Goal: Information Seeking & Learning: Learn about a topic

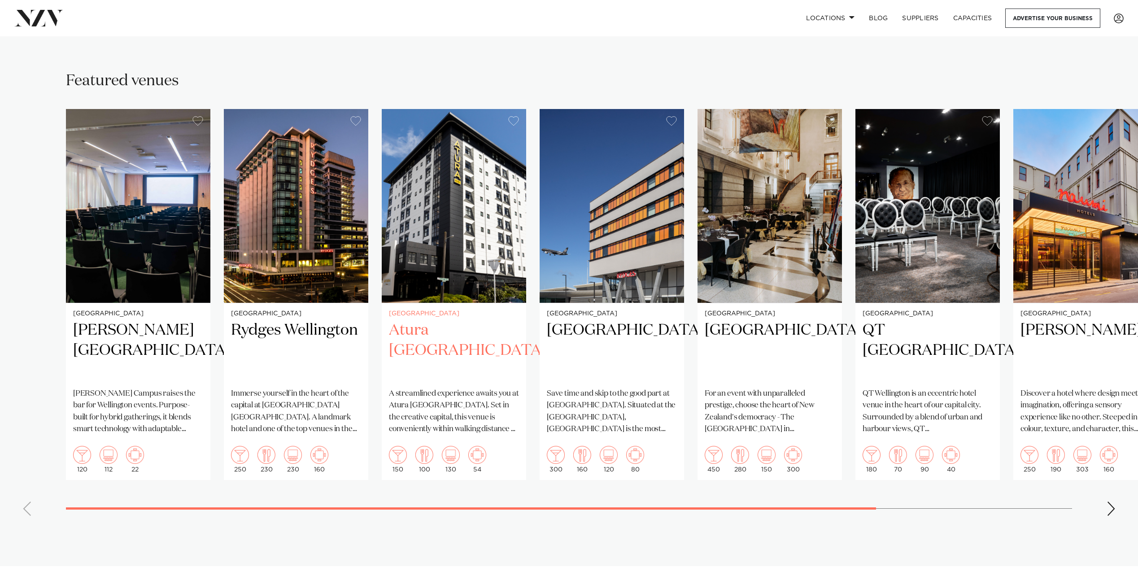
scroll to position [583, 0]
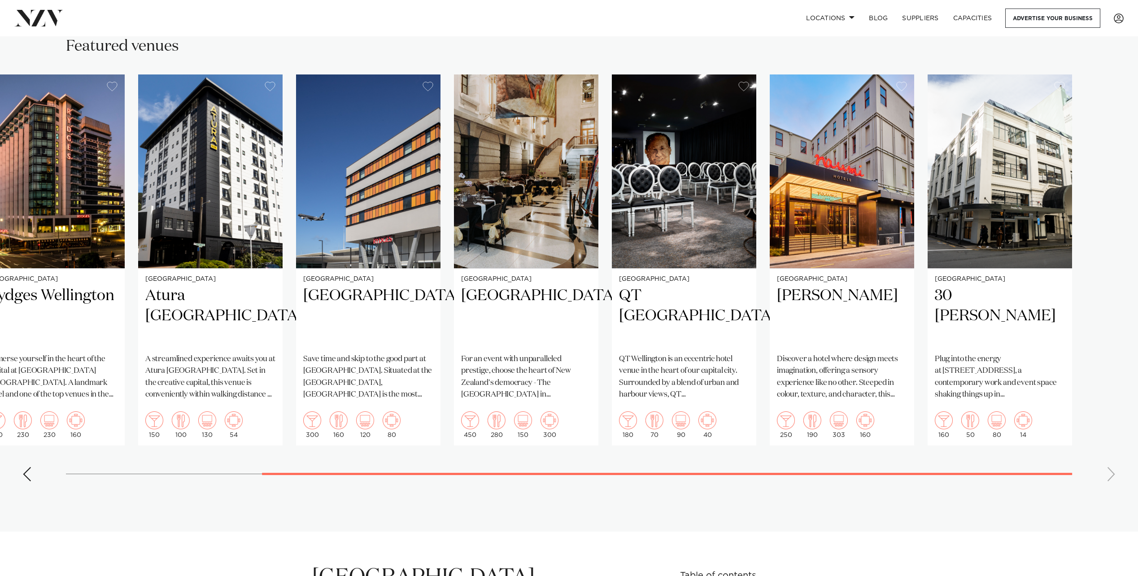
click at [1011, 391] on swiper-container "Wellington Bowen Campus Bowen Campus raises the bar for Wellington events. Purp…" at bounding box center [569, 281] width 1138 height 414
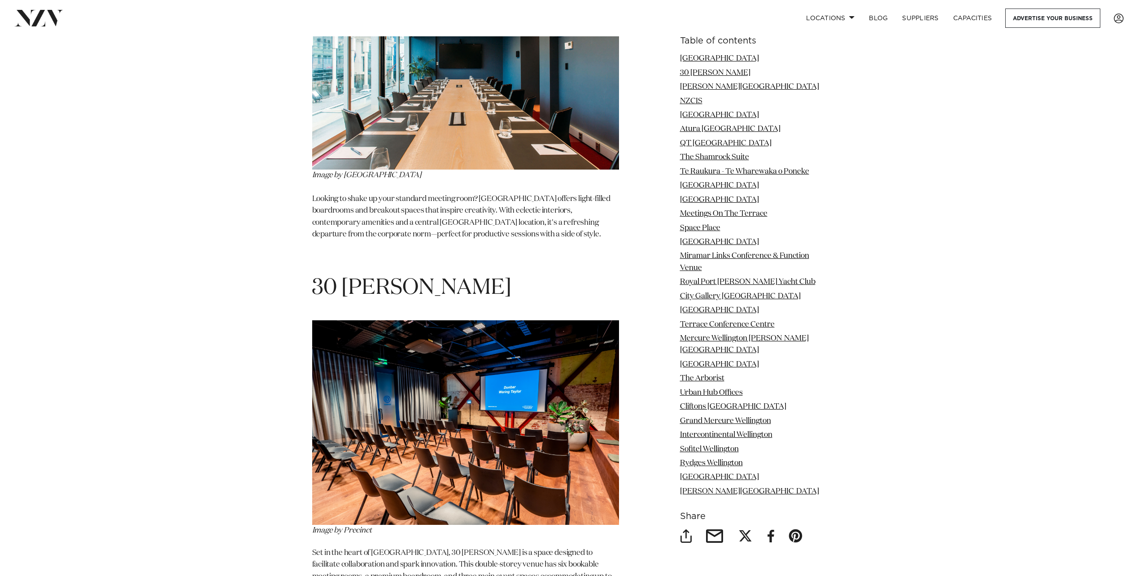
scroll to position [1256, 0]
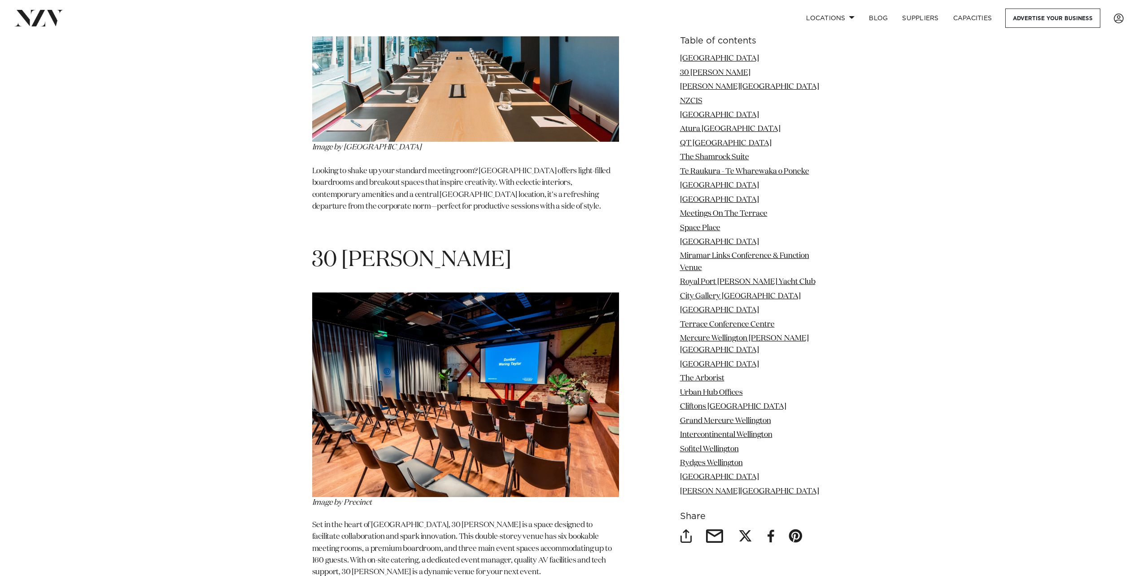
click at [499, 360] on img at bounding box center [465, 394] width 307 height 205
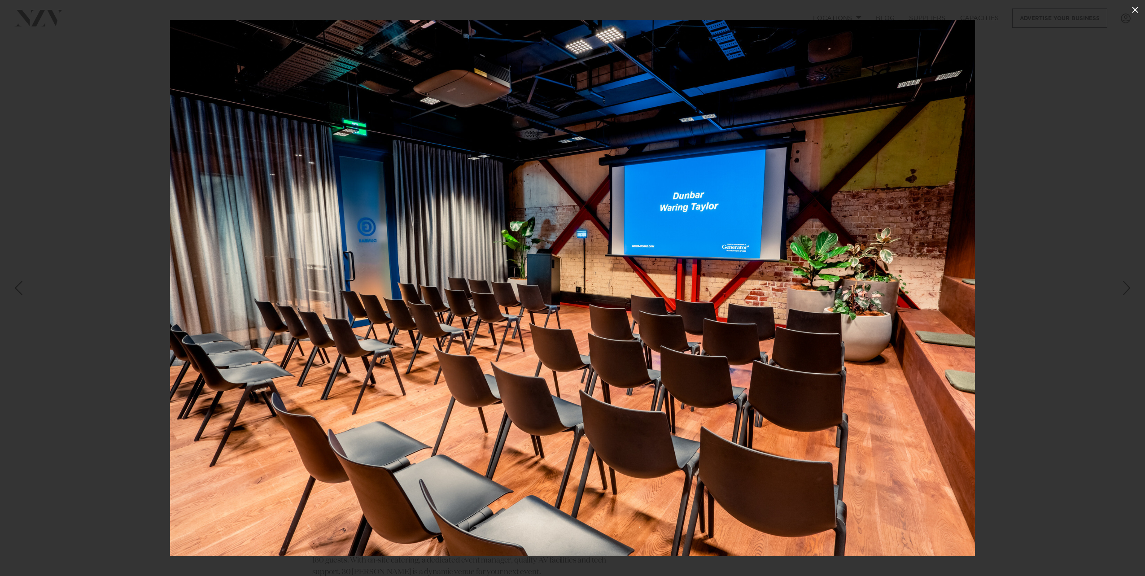
click at [1138, 7] on icon at bounding box center [1134, 9] width 11 height 11
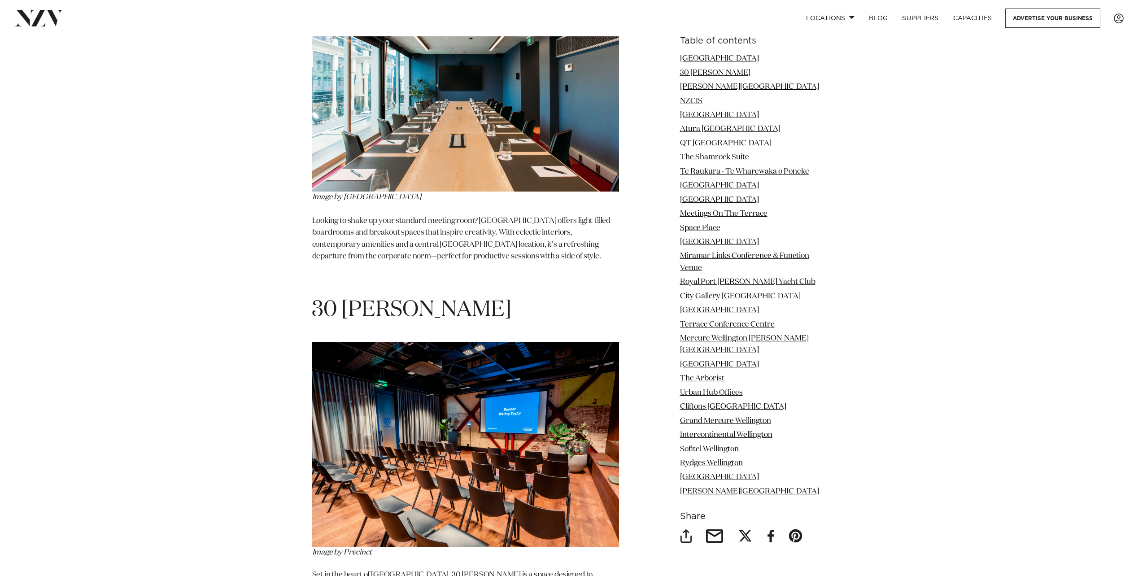
scroll to position [1121, 0]
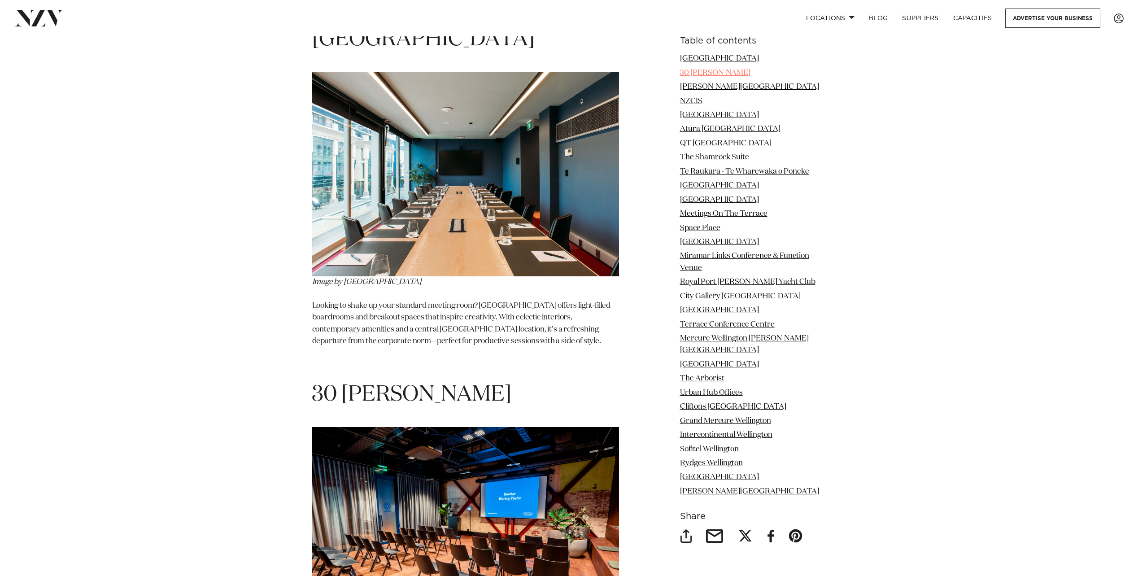
click at [705, 75] on link "30 [PERSON_NAME]" at bounding box center [715, 73] width 70 height 8
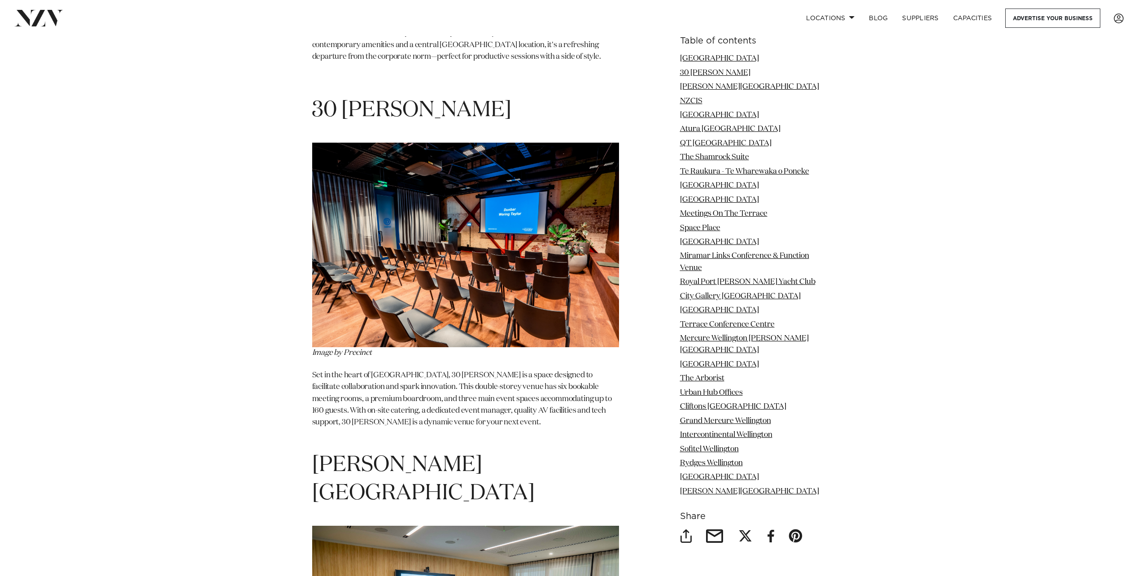
scroll to position [1454, 0]
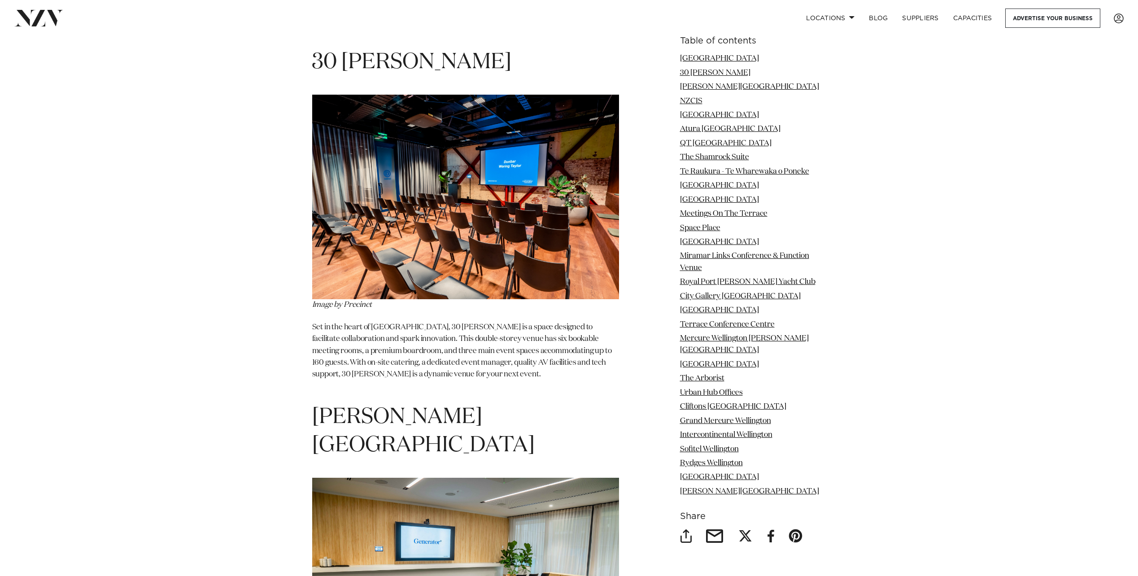
click at [464, 54] on h1 "30 [PERSON_NAME]" at bounding box center [465, 62] width 307 height 28
click at [351, 249] on img at bounding box center [465, 197] width 307 height 205
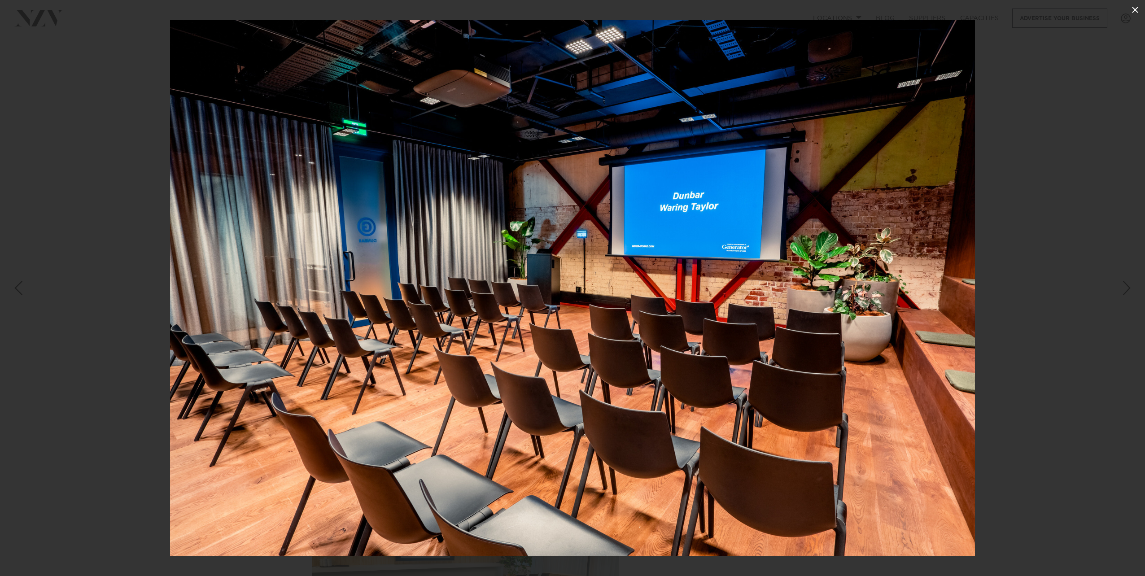
click at [1137, 8] on icon at bounding box center [1134, 9] width 11 height 11
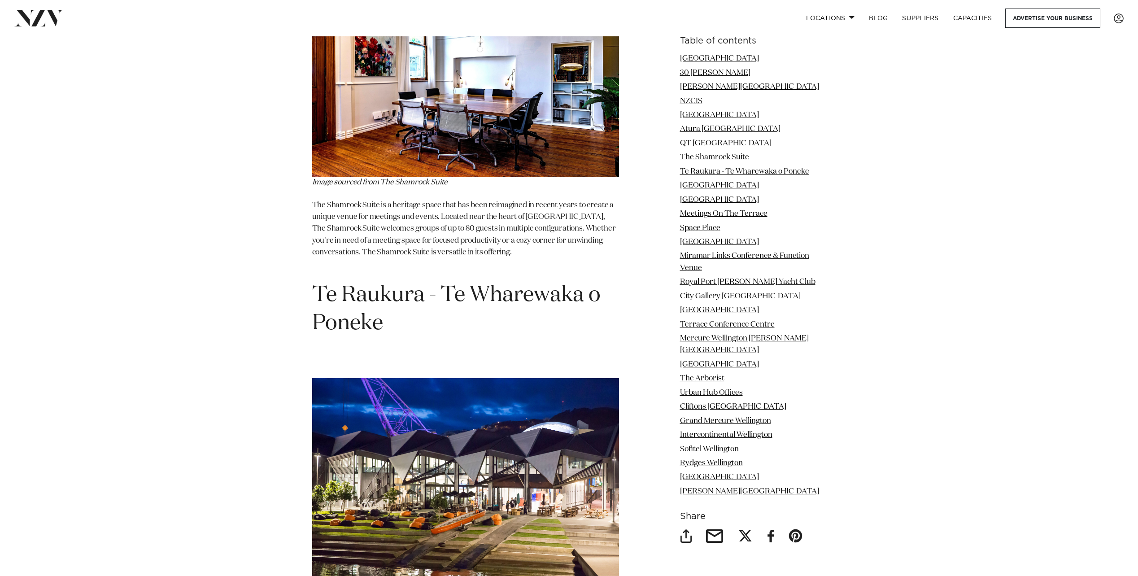
scroll to position [3652, 0]
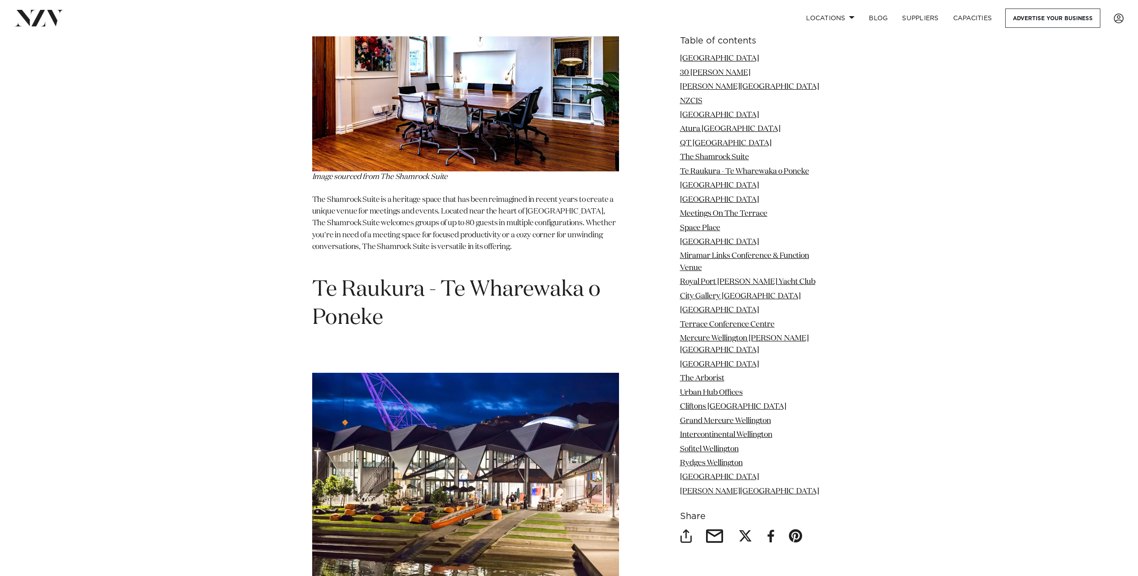
click at [410, 373] on img at bounding box center [465, 475] width 307 height 205
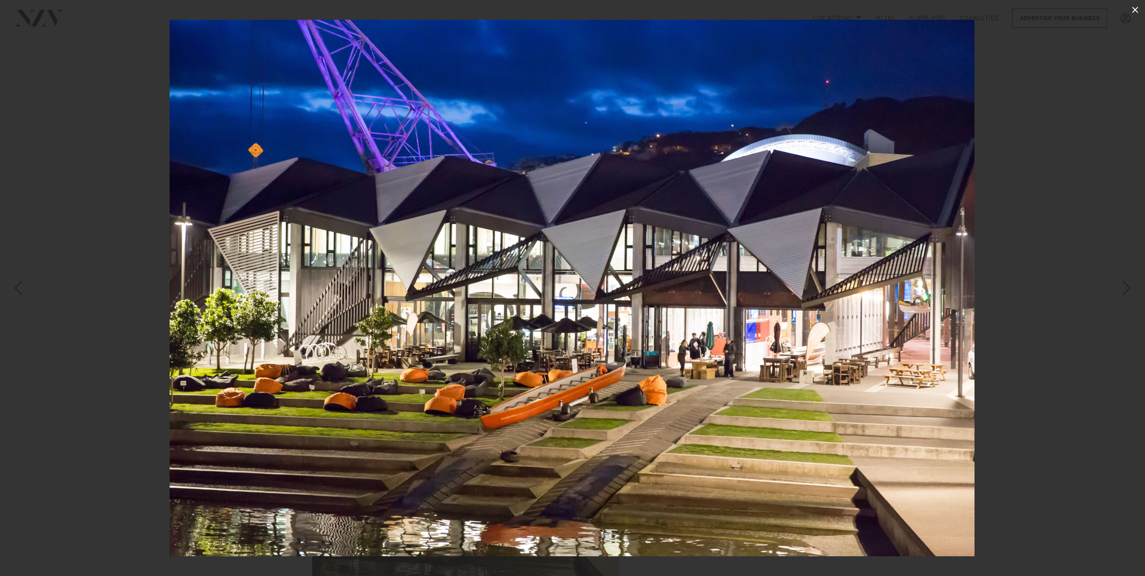
click at [1134, 9] on icon at bounding box center [1135, 10] width 6 height 6
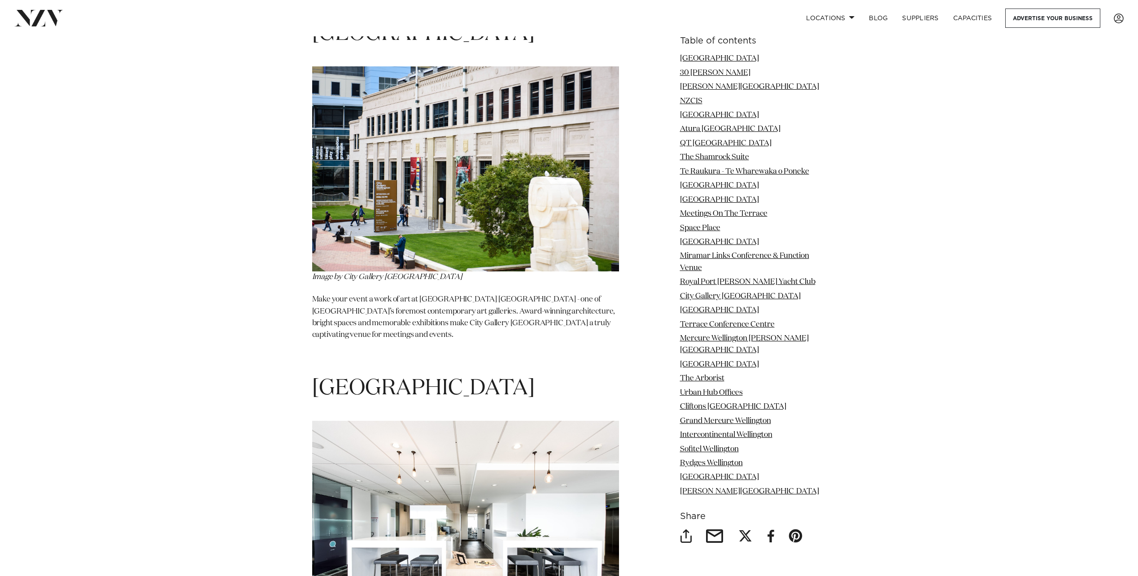
scroll to position [6523, 0]
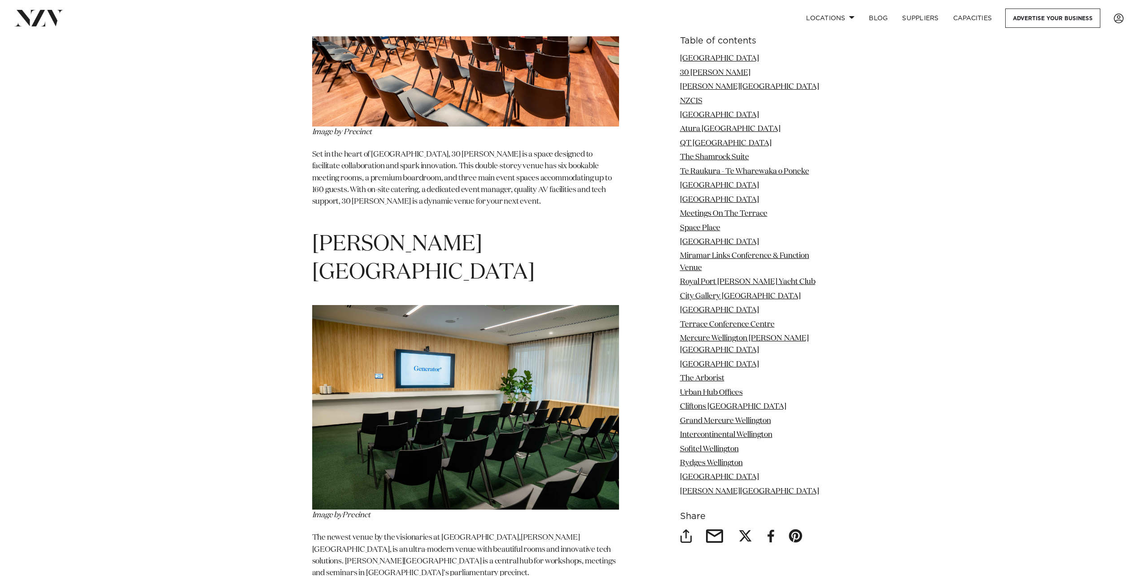
scroll to position [1144, 0]
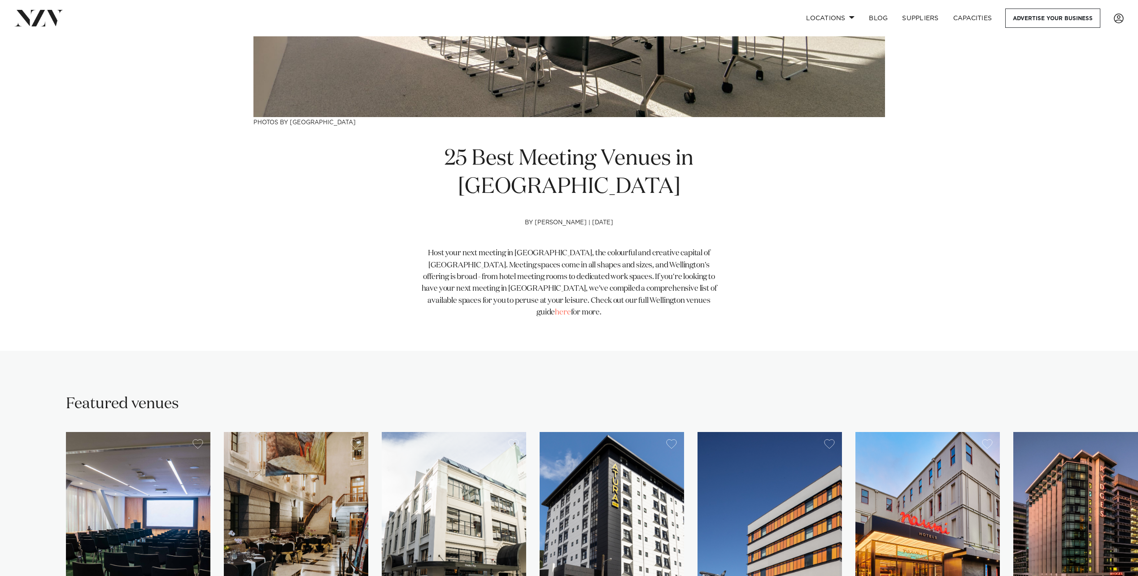
scroll to position [90, 0]
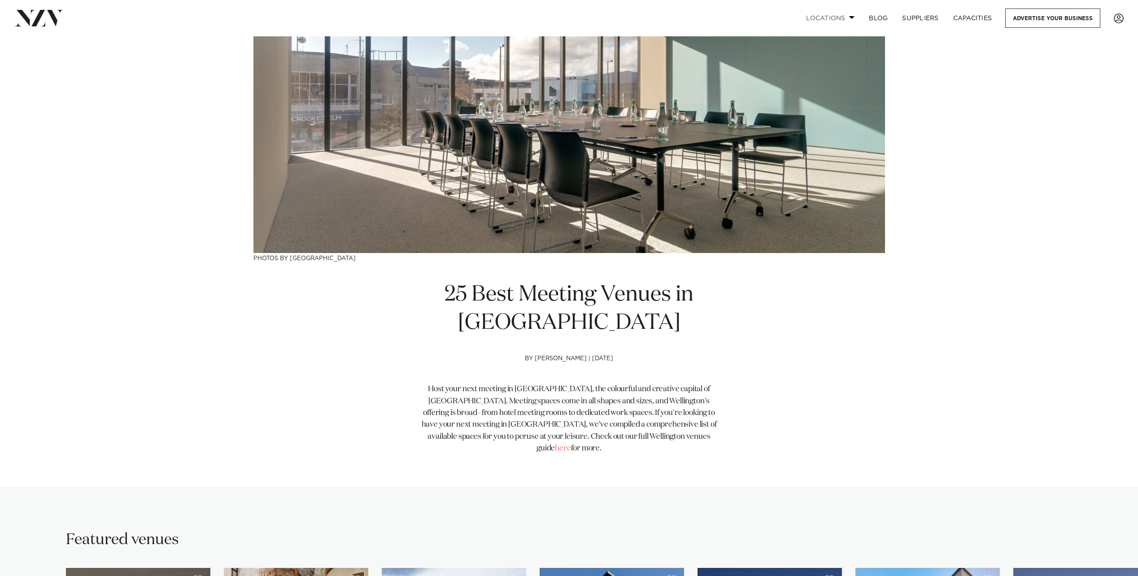
click at [850, 16] on link "Locations" at bounding box center [830, 18] width 63 height 19
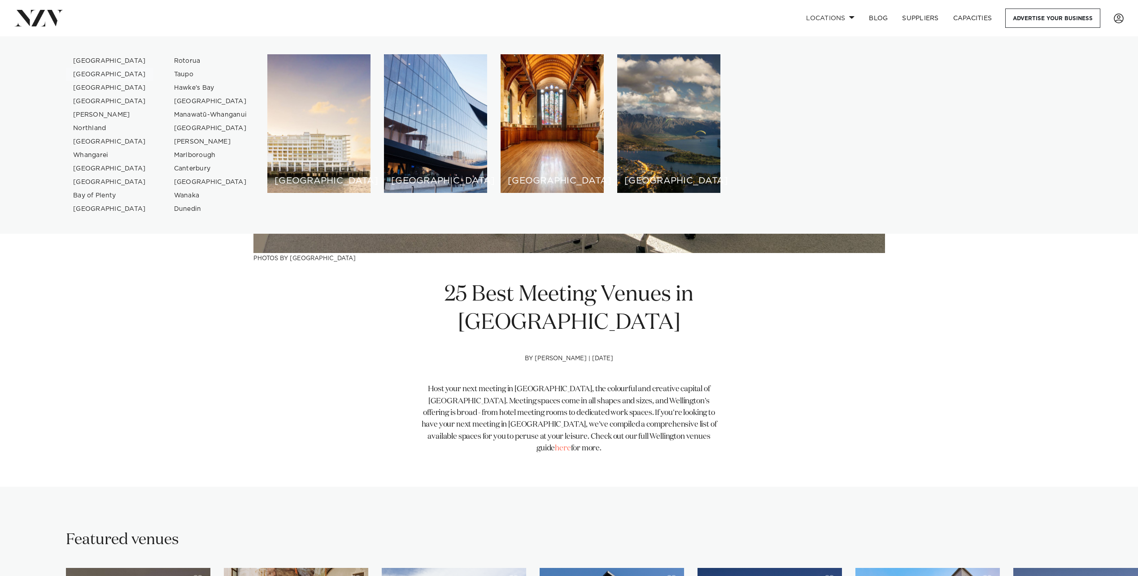
click at [101, 74] on link "[GEOGRAPHIC_DATA]" at bounding box center [109, 74] width 87 height 13
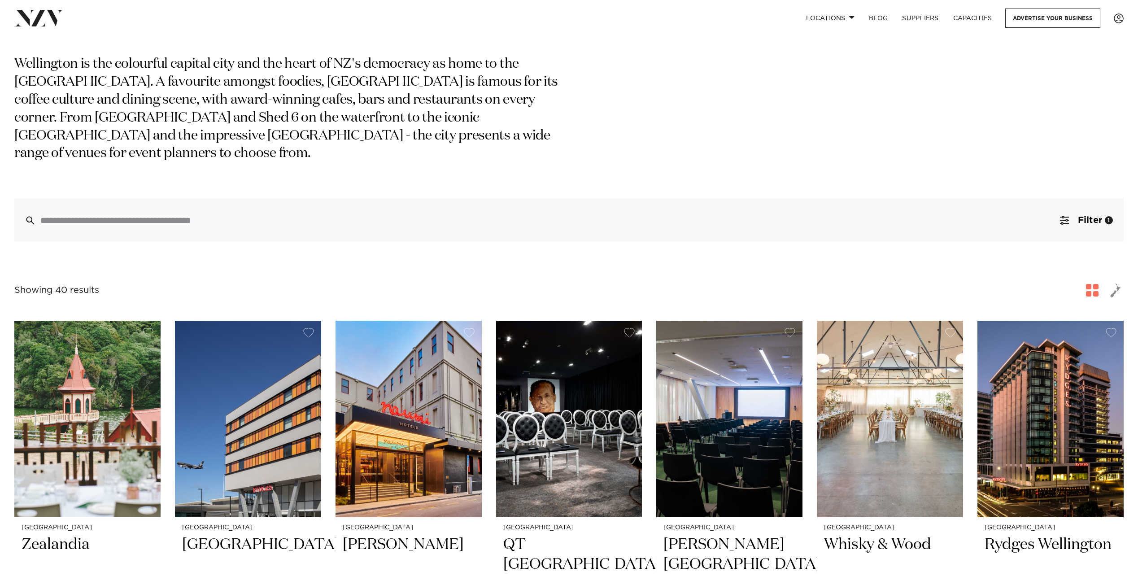
scroll to position [224, 0]
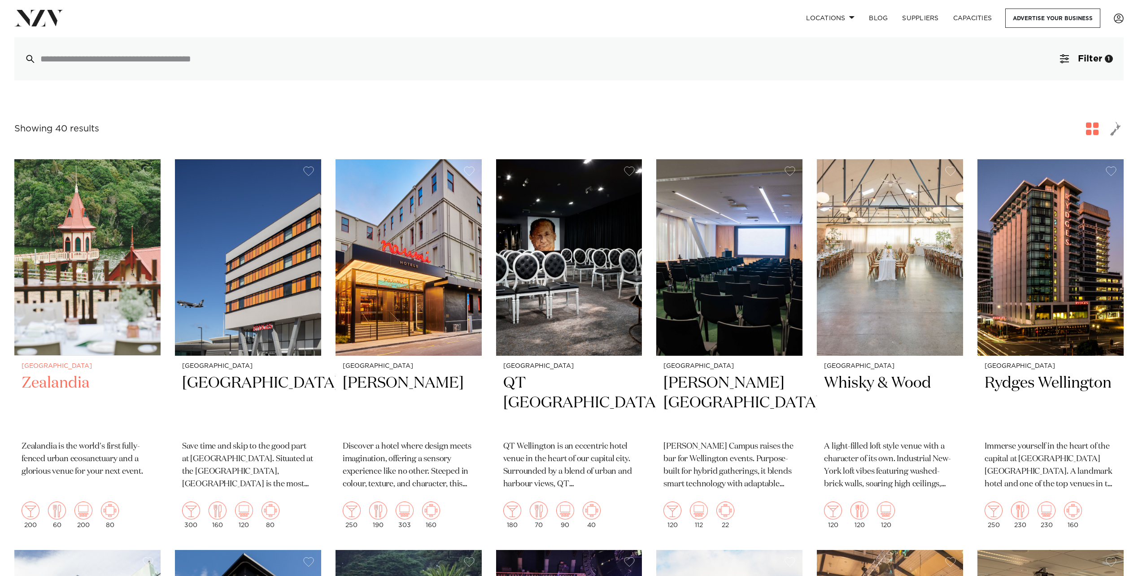
click at [90, 380] on h2 "Zealandia" at bounding box center [88, 403] width 132 height 61
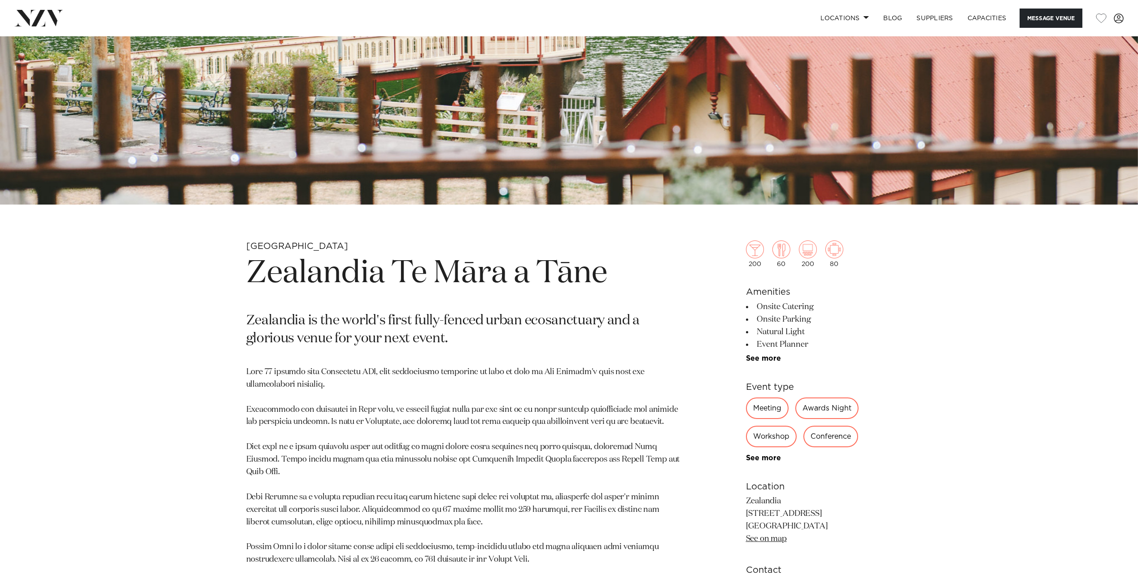
scroll to position [538, 0]
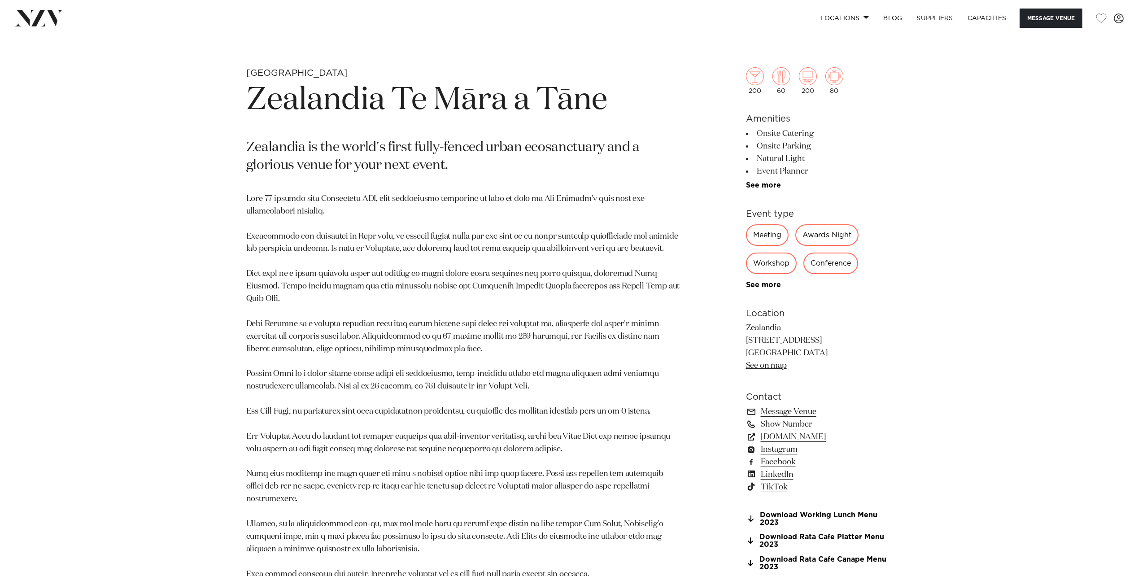
click at [772, 231] on div "Meeting" at bounding box center [767, 235] width 43 height 22
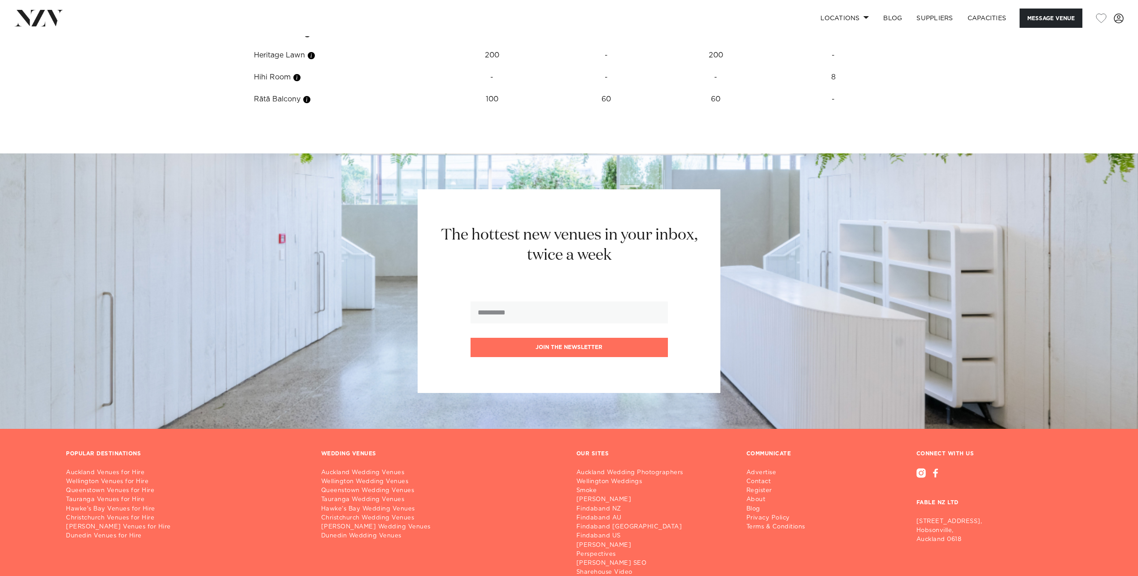
scroll to position [1627, 0]
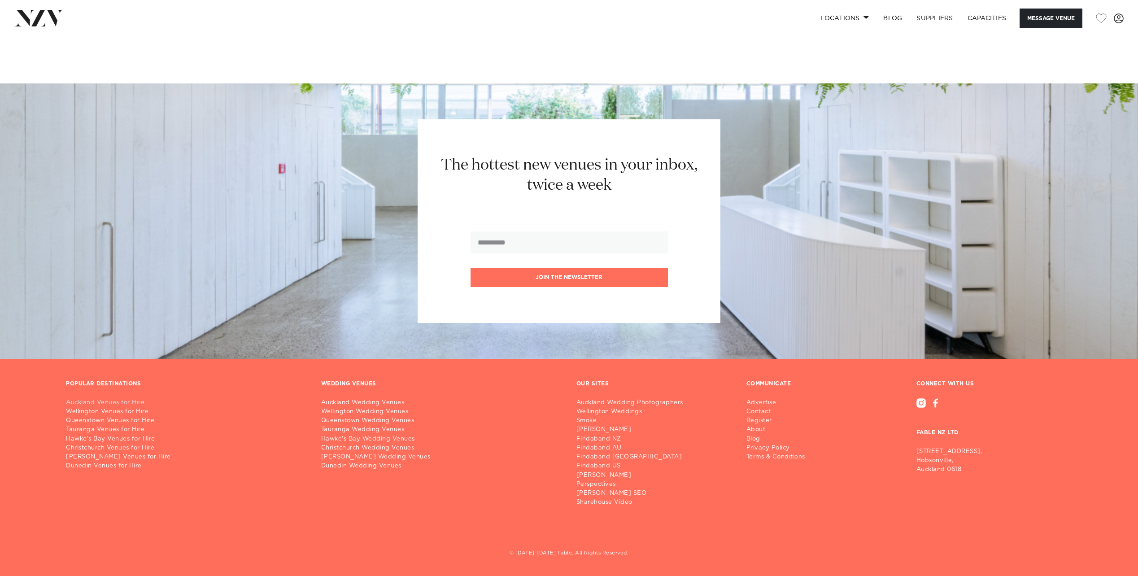
click at [126, 405] on link "Auckland Venues for Hire" at bounding box center [186, 402] width 241 height 9
click at [108, 408] on link "Wellington Venues for Hire" at bounding box center [186, 411] width 241 height 9
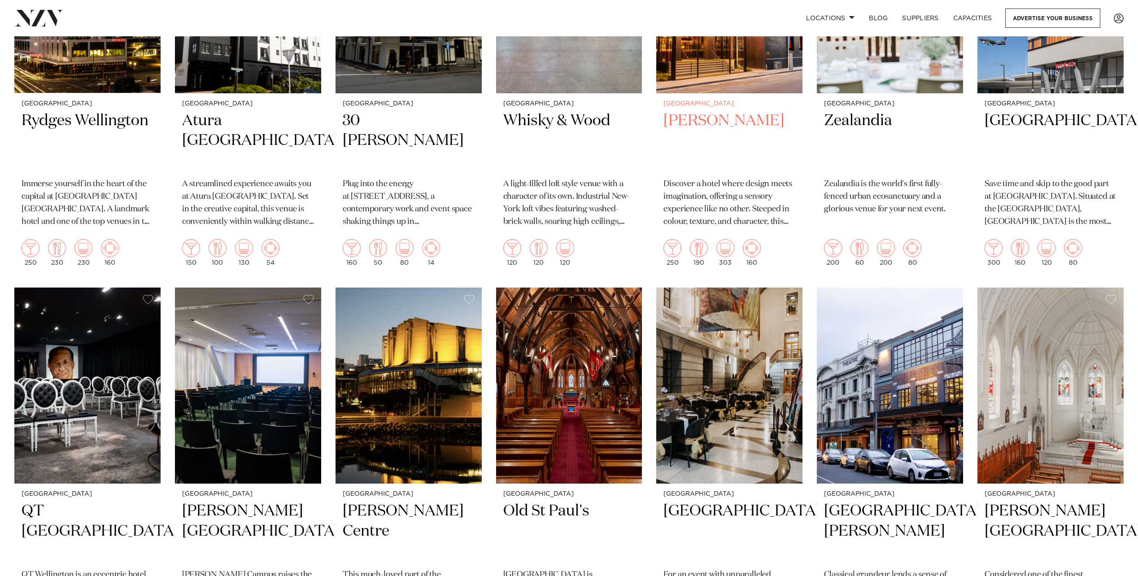
scroll to position [538, 0]
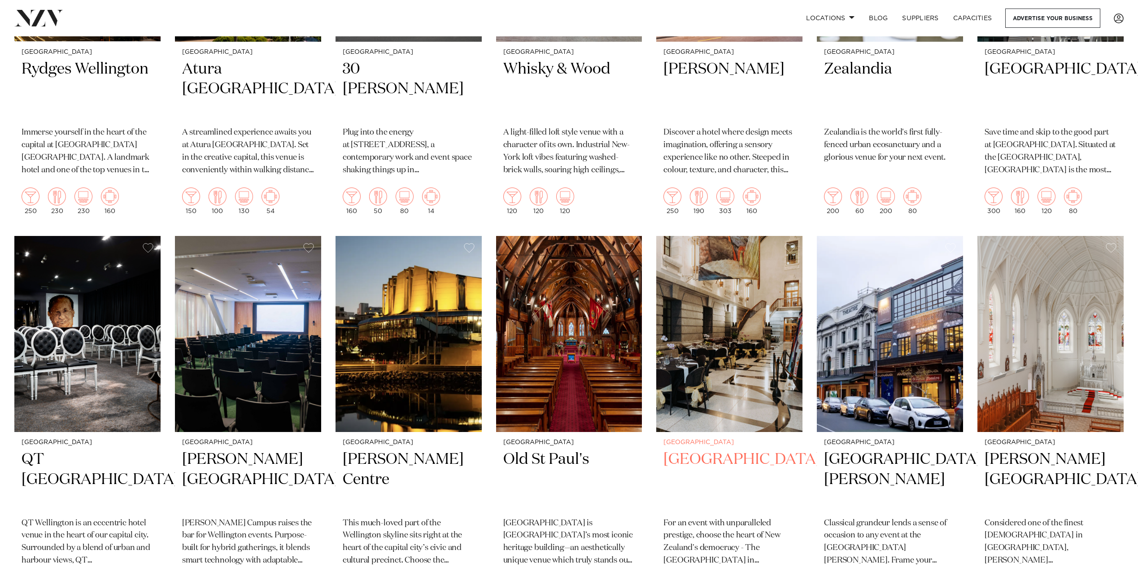
click at [681, 462] on h2 "[GEOGRAPHIC_DATA]" at bounding box center [729, 479] width 132 height 61
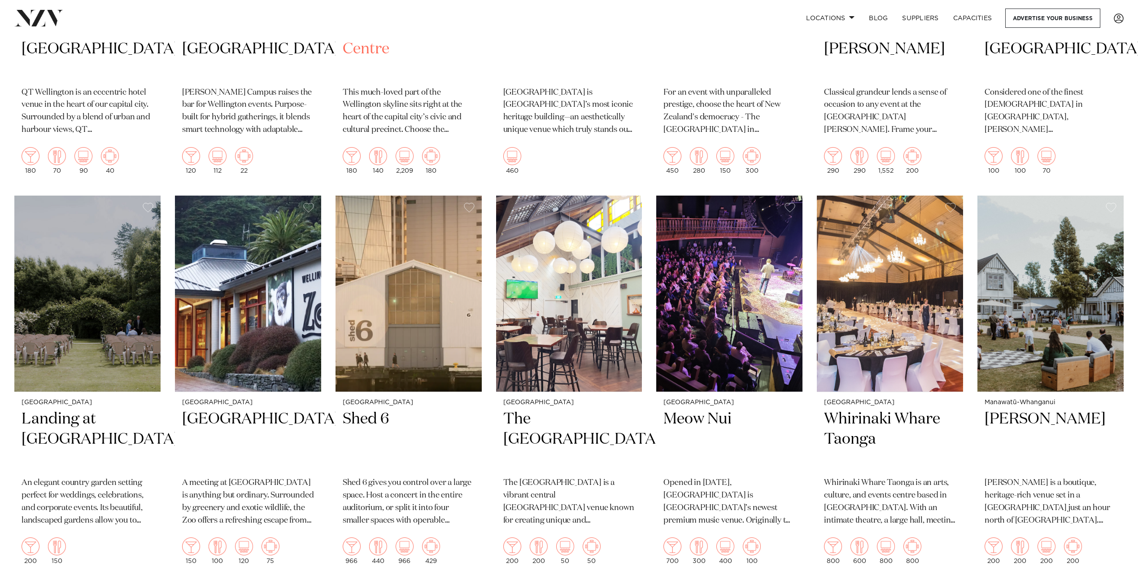
scroll to position [987, 0]
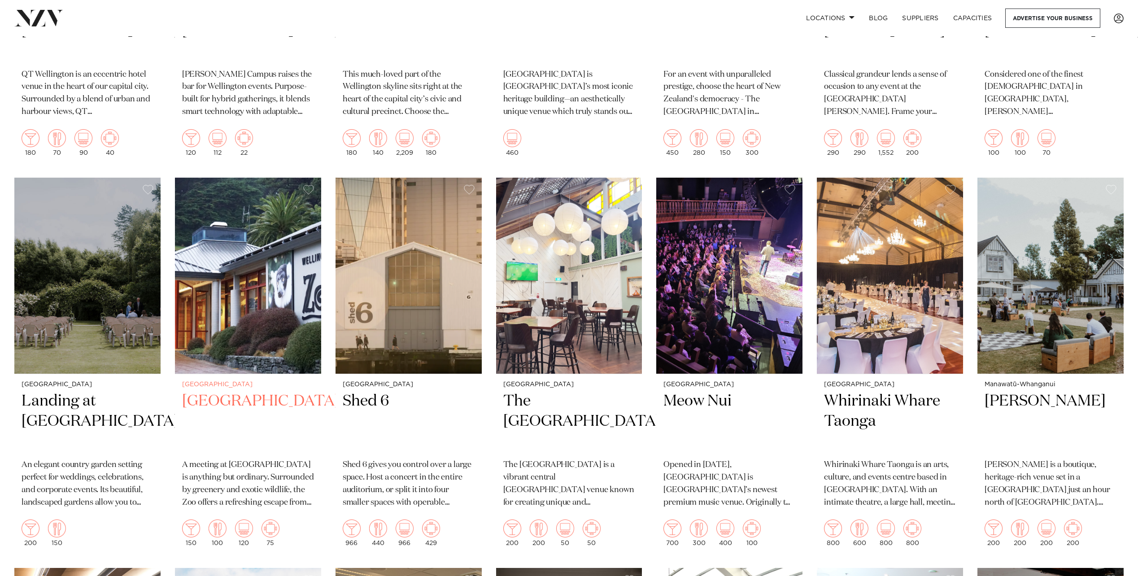
click at [206, 351] on img at bounding box center [248, 276] width 146 height 196
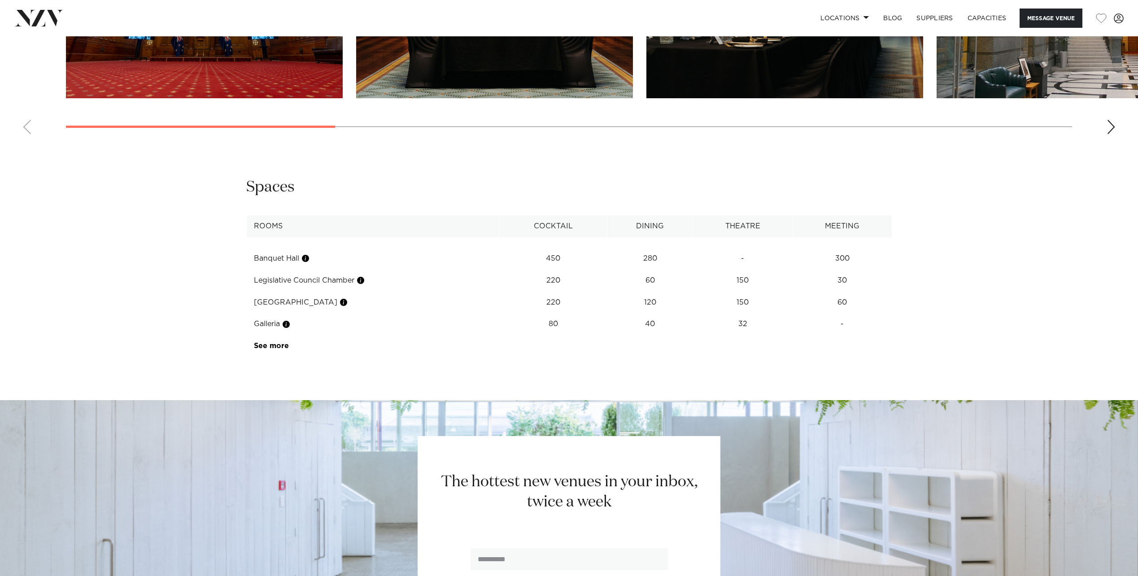
scroll to position [1256, 0]
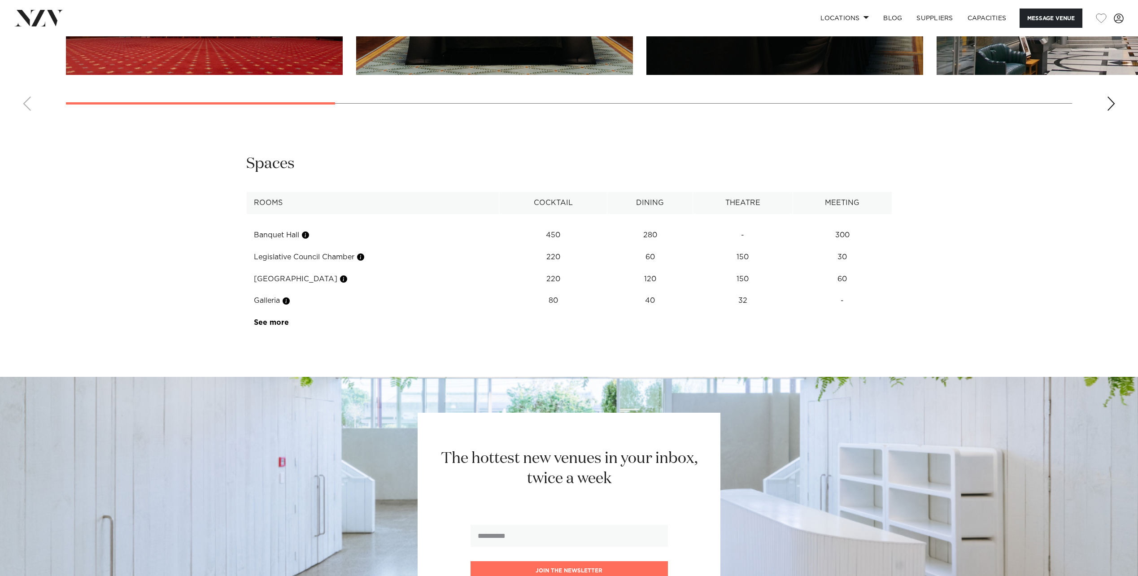
click at [277, 326] on link "See more" at bounding box center [289, 322] width 70 height 7
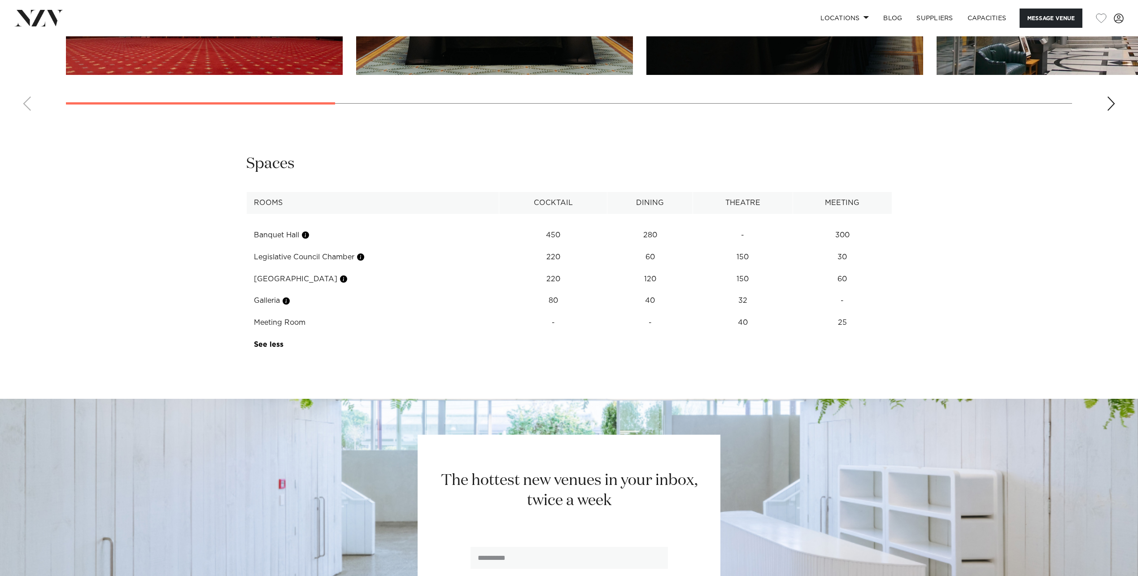
click at [298, 334] on td "Meeting Room" at bounding box center [372, 323] width 253 height 22
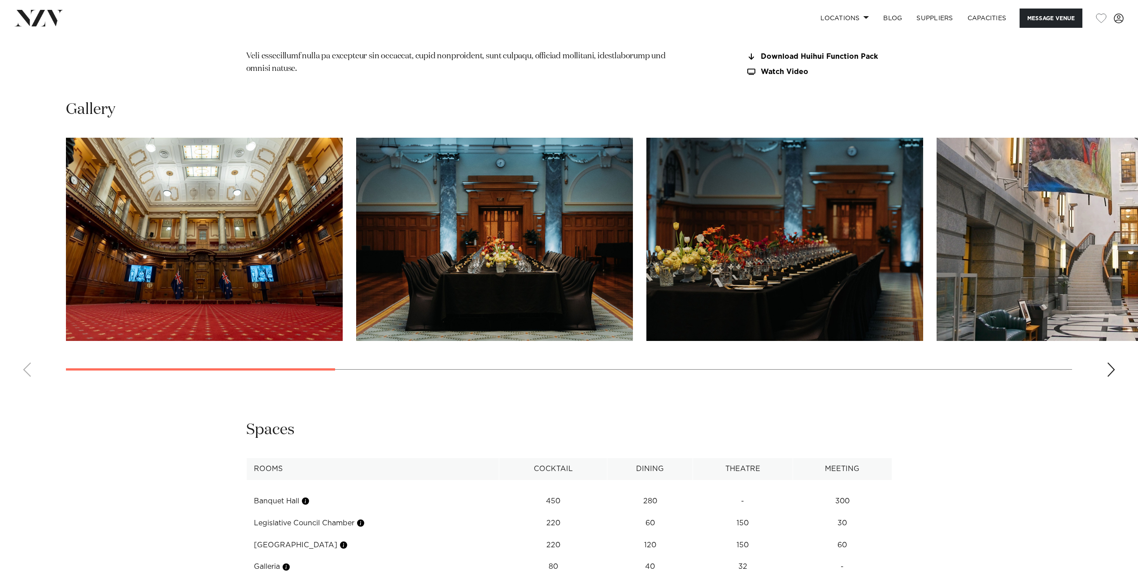
scroll to position [987, 0]
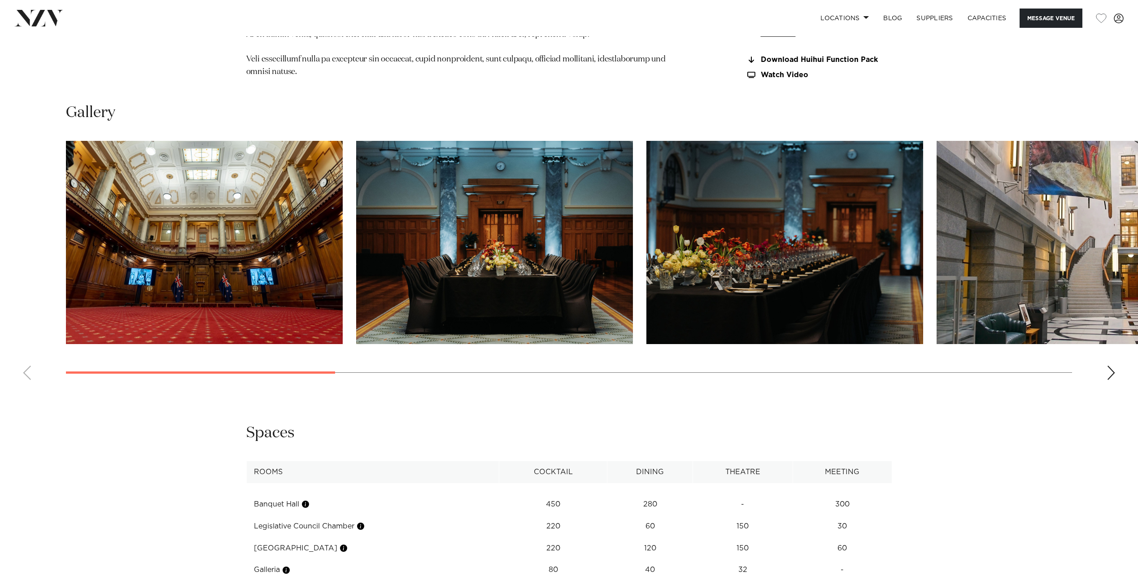
click at [1113, 380] on div "Next slide" at bounding box center [1111, 373] width 9 height 14
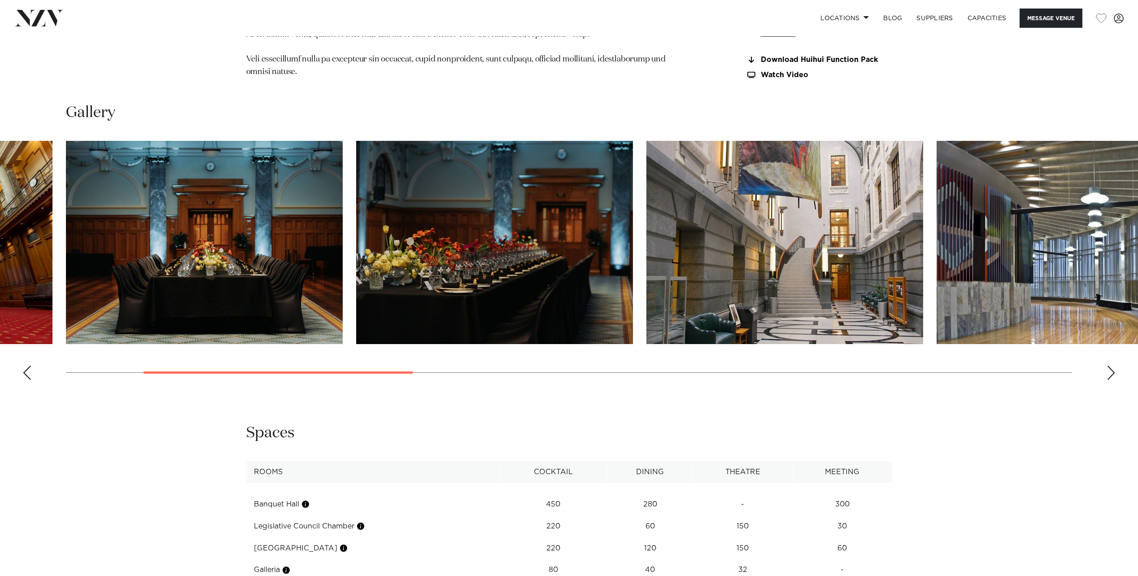
click at [1113, 380] on div "Next slide" at bounding box center [1111, 373] width 9 height 14
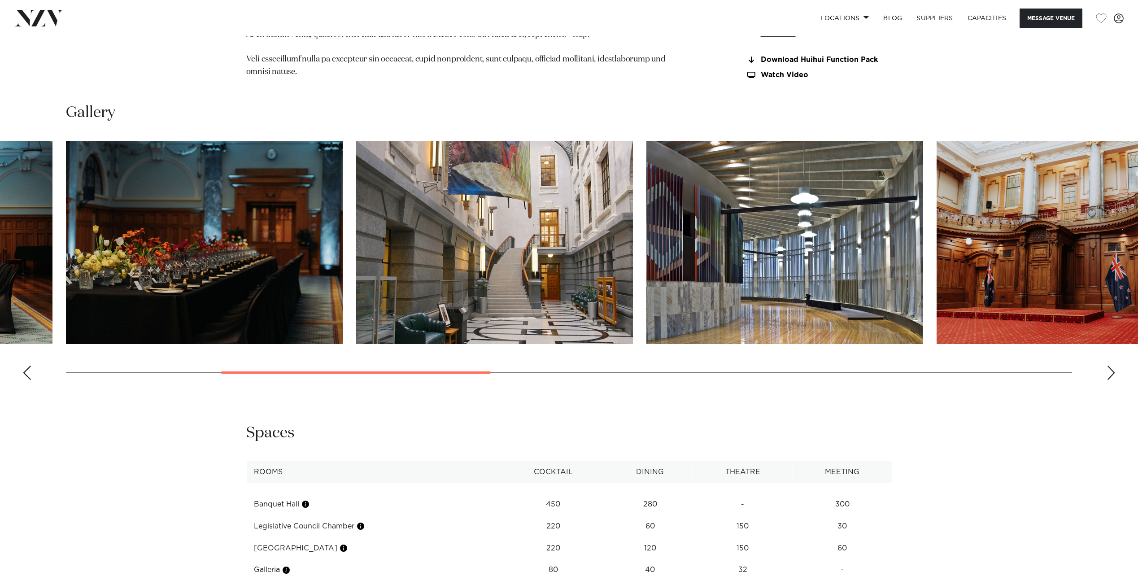
click at [1113, 380] on div "Next slide" at bounding box center [1111, 373] width 9 height 14
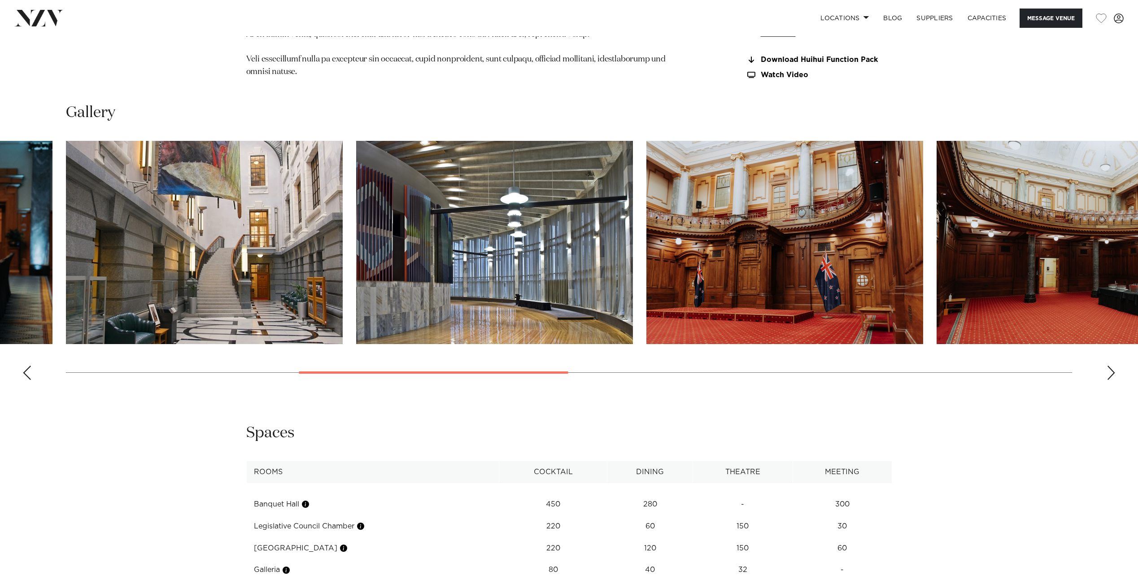
click at [1113, 380] on div "Next slide" at bounding box center [1111, 373] width 9 height 14
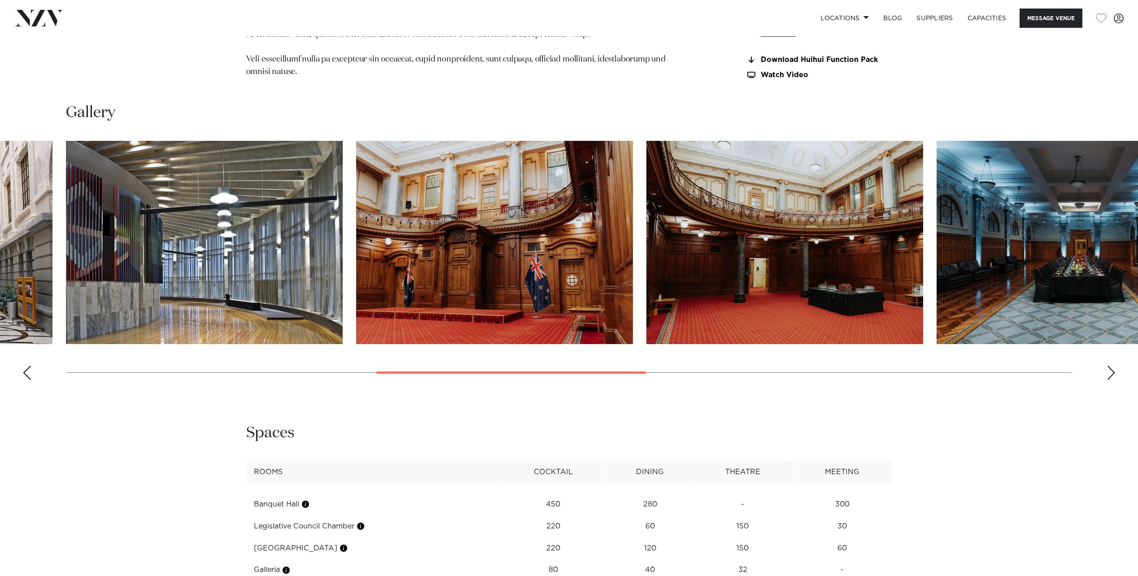
click at [1113, 380] on div "Next slide" at bounding box center [1111, 373] width 9 height 14
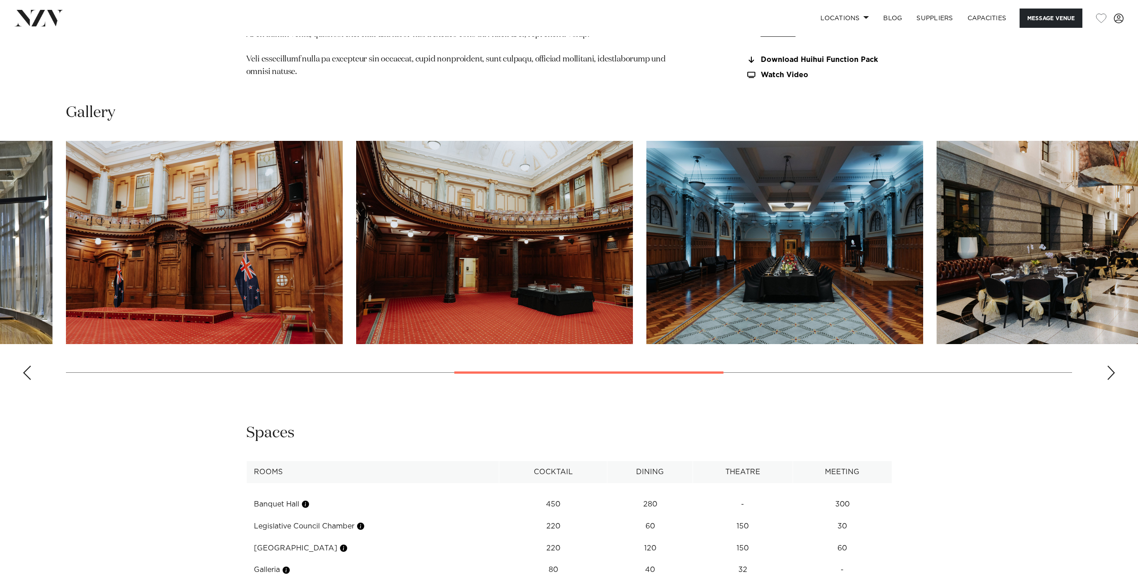
click at [1113, 380] on div "Next slide" at bounding box center [1111, 373] width 9 height 14
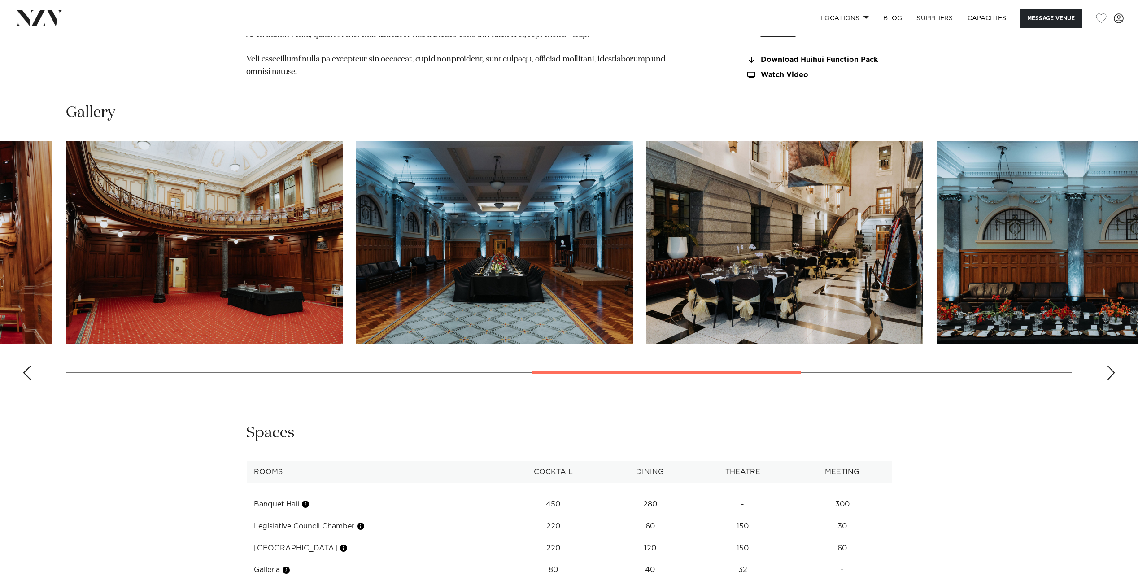
click at [1113, 380] on div "Next slide" at bounding box center [1111, 373] width 9 height 14
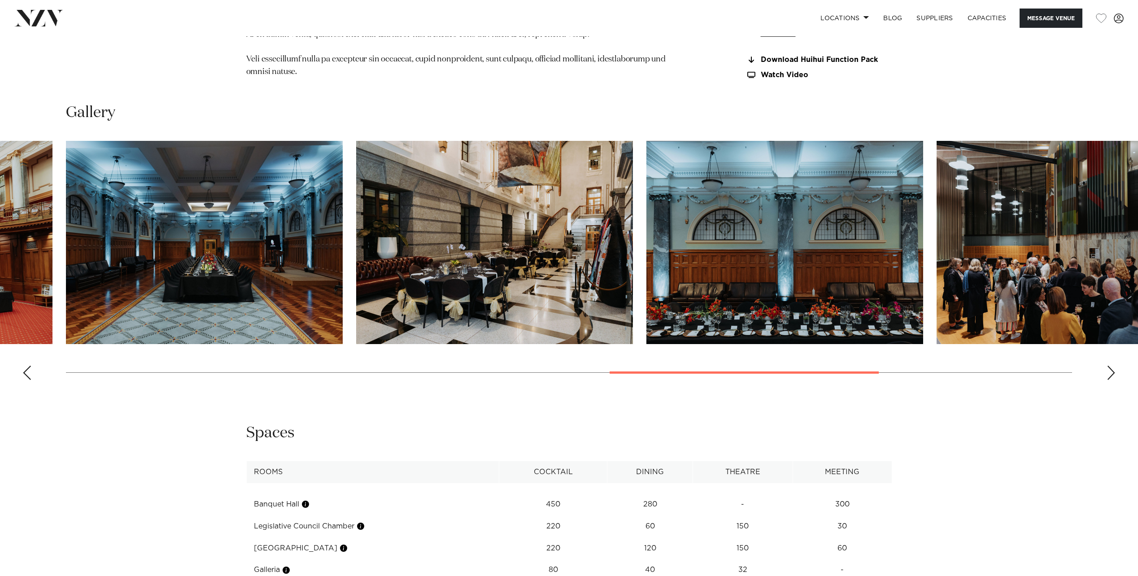
click at [1113, 380] on div "Next slide" at bounding box center [1111, 373] width 9 height 14
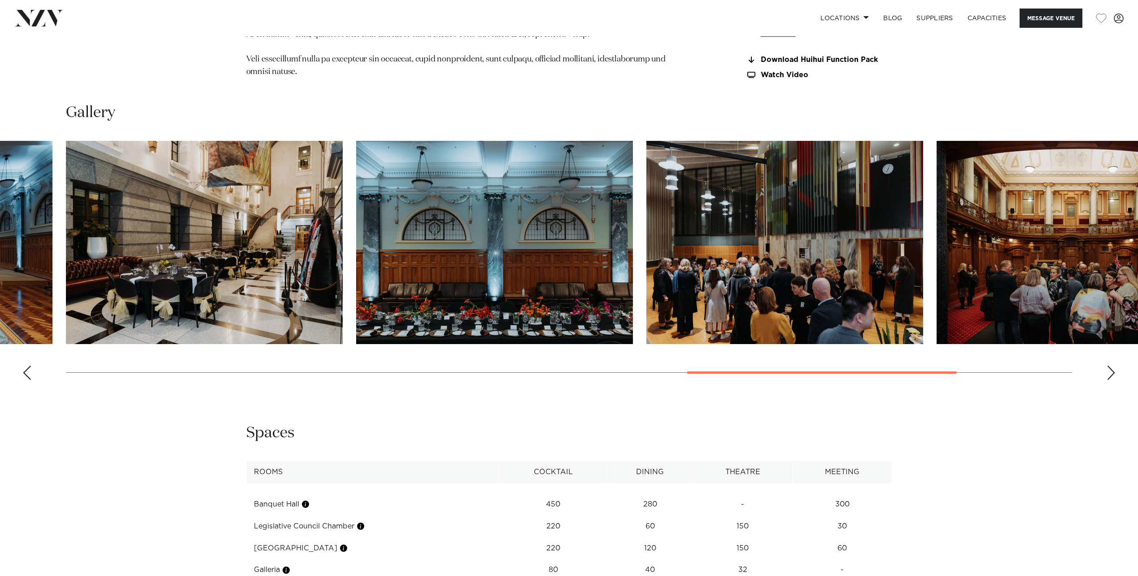
click at [1113, 380] on div "Next slide" at bounding box center [1111, 373] width 9 height 14
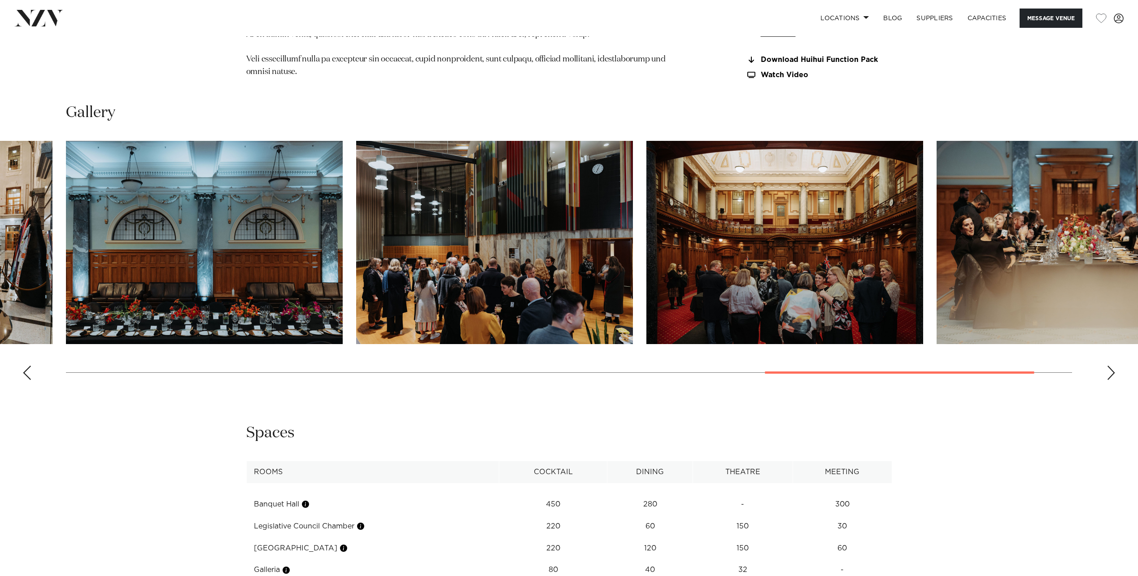
click at [1113, 380] on div "Next slide" at bounding box center [1111, 373] width 9 height 14
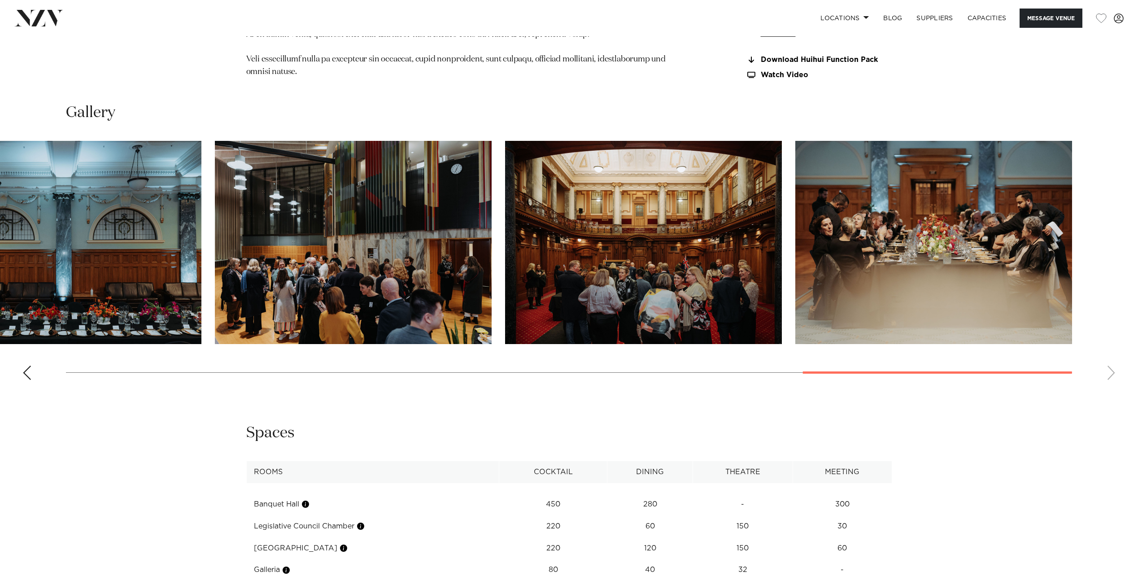
click at [1113, 387] on swiper-container at bounding box center [569, 264] width 1138 height 246
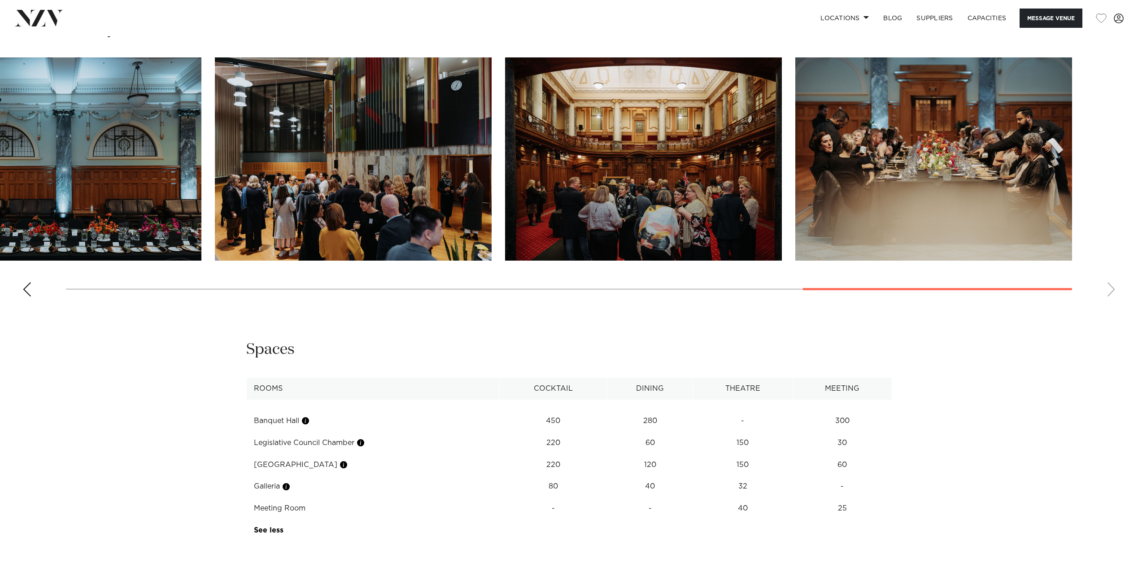
scroll to position [1121, 0]
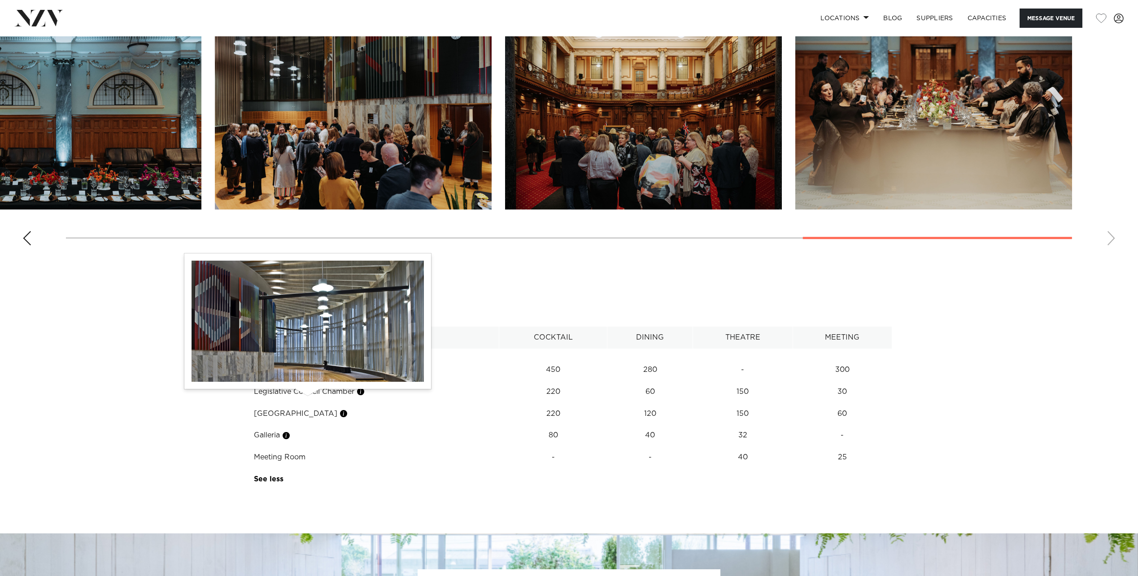
click at [309, 374] on button "button" at bounding box center [305, 369] width 9 height 9
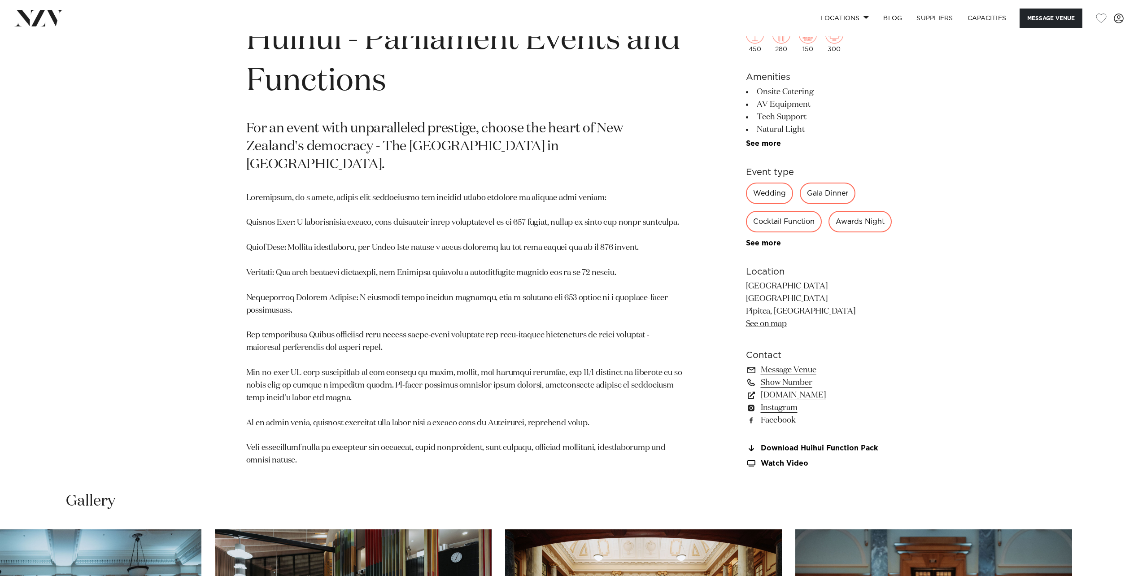
scroll to position [493, 0]
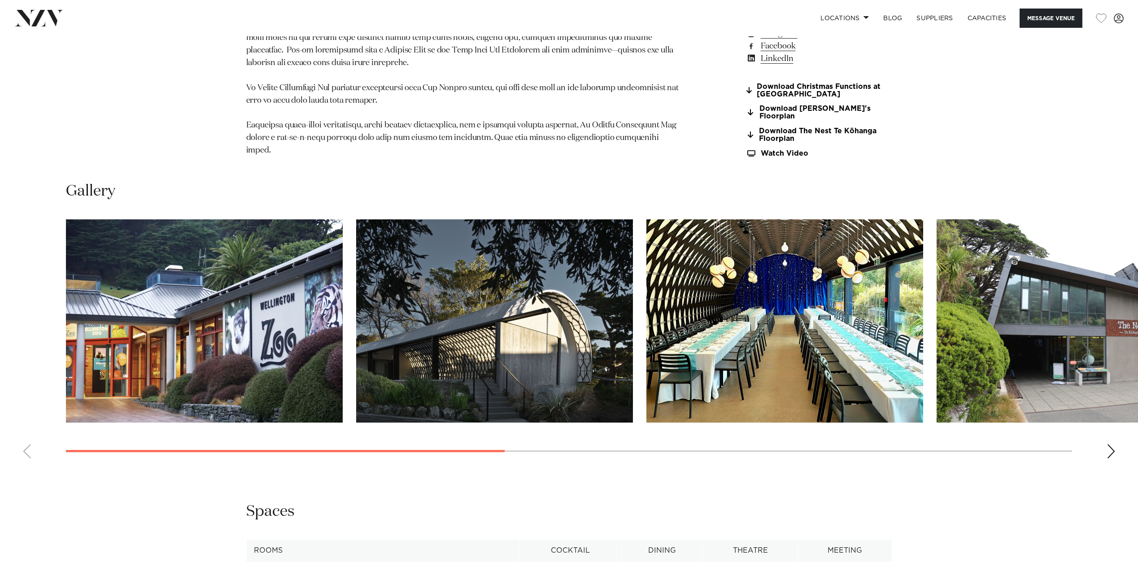
scroll to position [1032, 0]
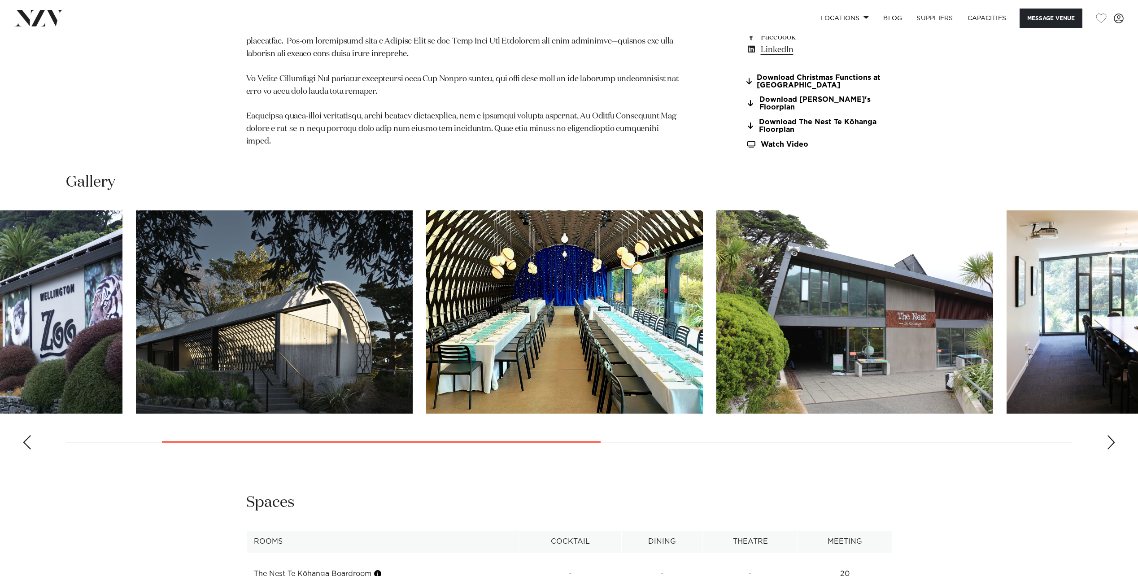
click at [503, 398] on swiper-container at bounding box center [569, 333] width 1138 height 246
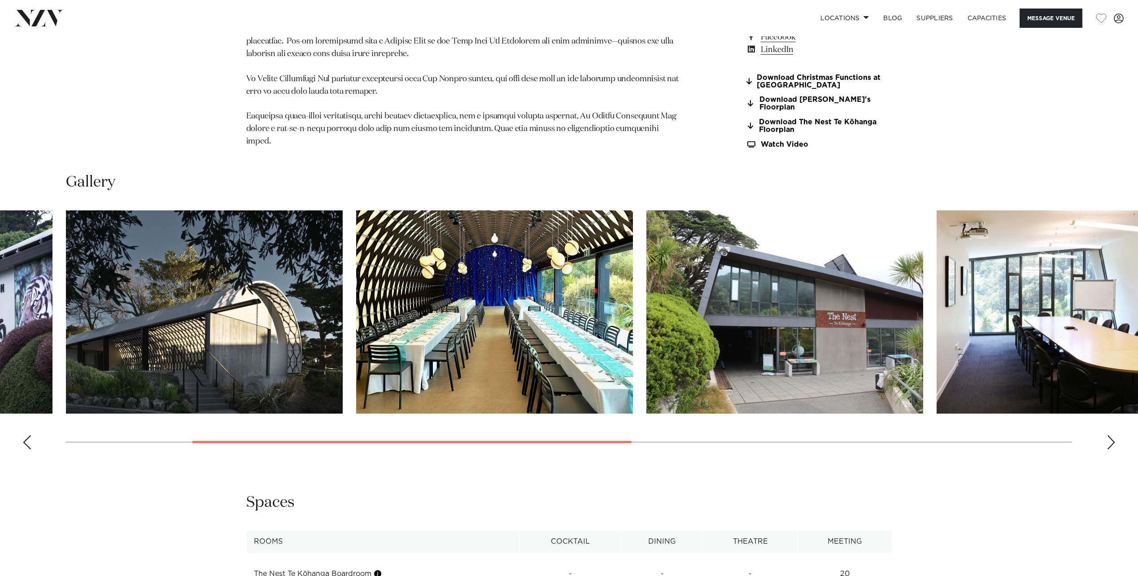
click at [807, 267] on img "4 / 8" at bounding box center [784, 311] width 277 height 203
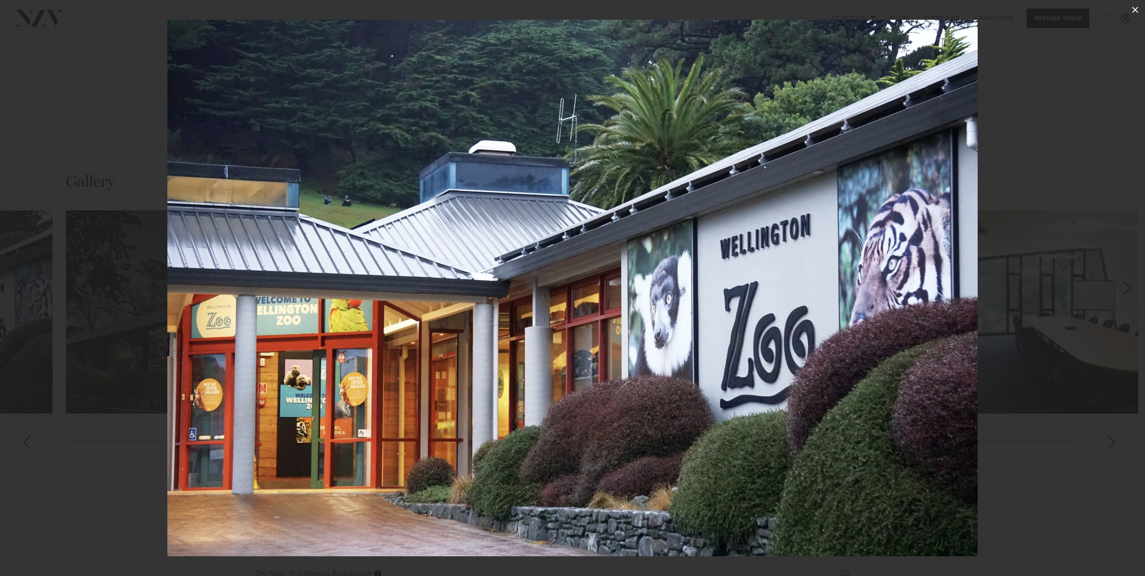
drag, startPoint x: 1130, startPoint y: 10, endPoint x: 1129, endPoint y: 16, distance: 5.5
click at [1130, 10] on icon at bounding box center [1134, 9] width 11 height 11
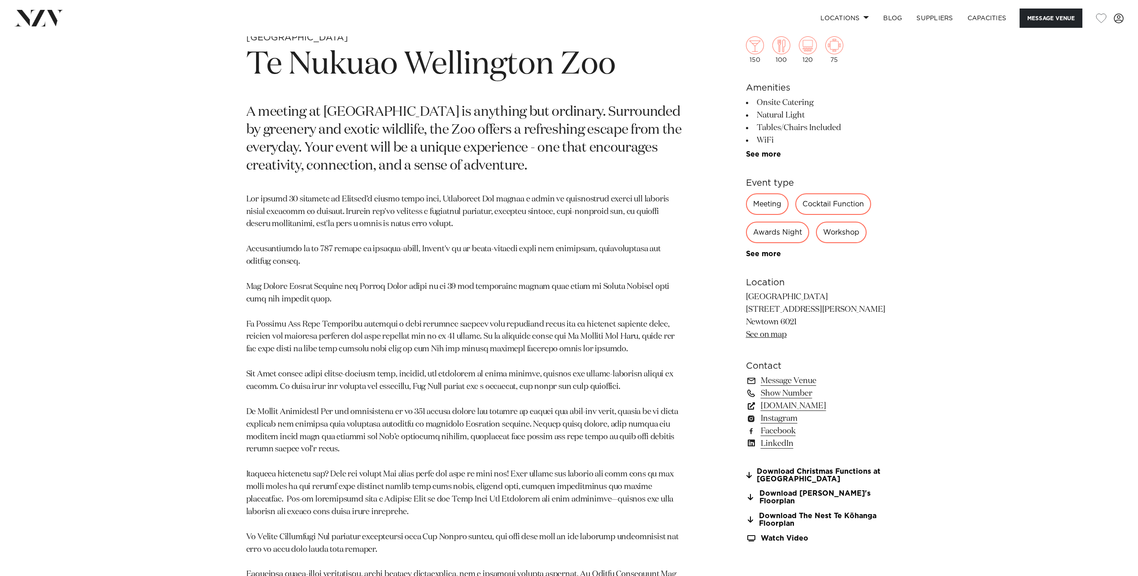
scroll to position [628, 0]
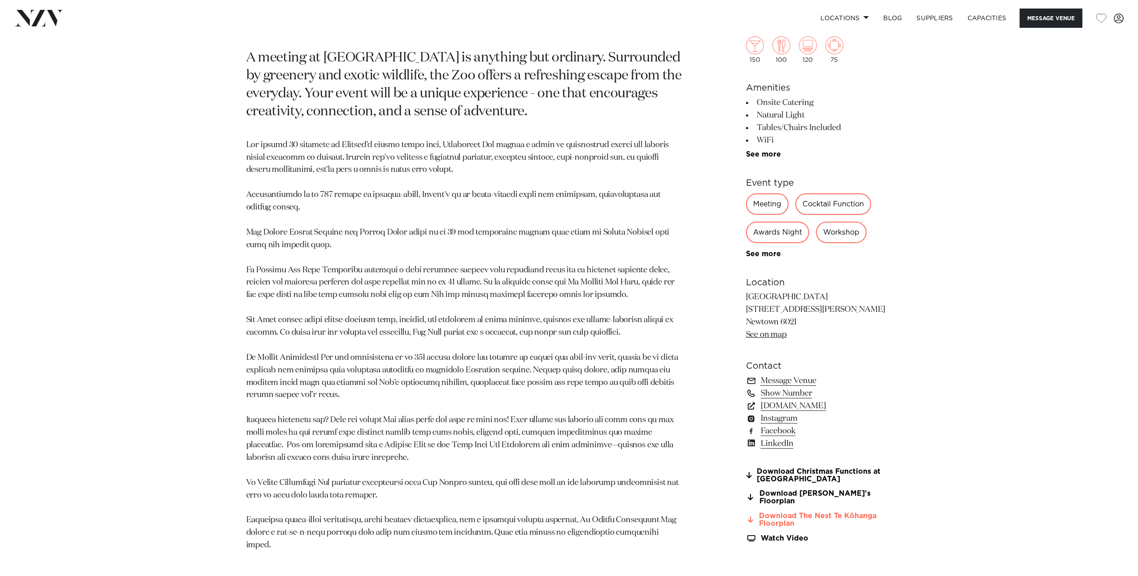
click at [817, 512] on link "Download The Nest Te Kōhanga Floorplan" at bounding box center [819, 519] width 146 height 15
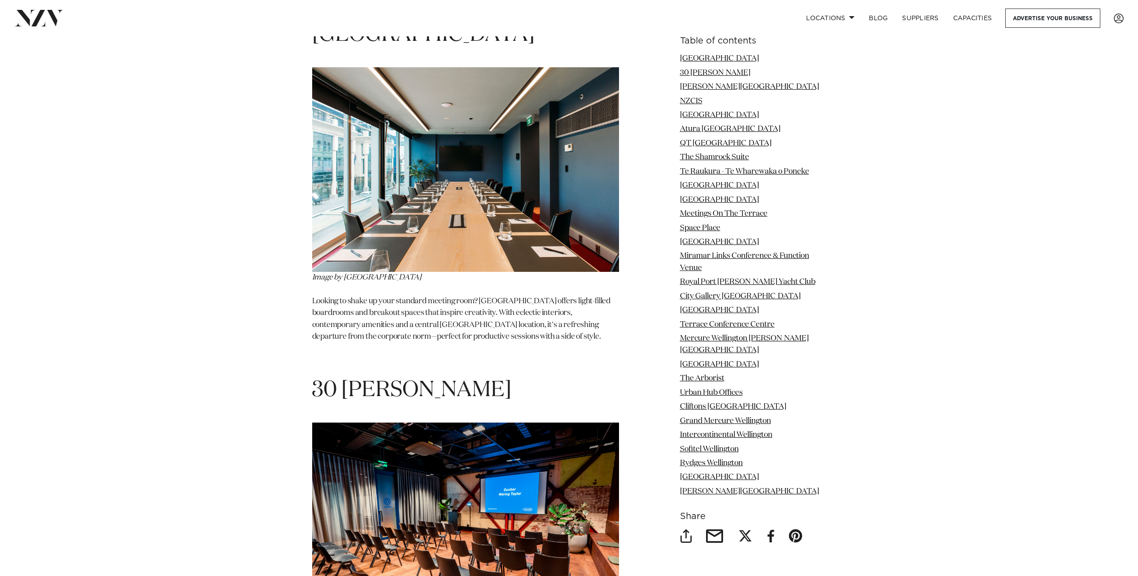
scroll to position [1166, 0]
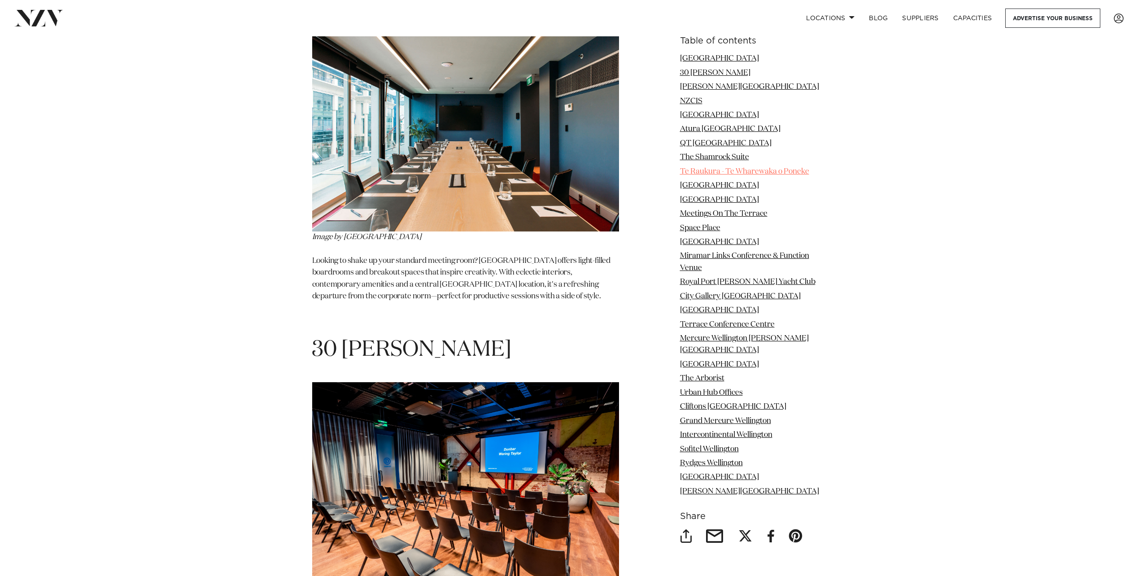
click at [748, 170] on link "Te Raukura - Te Wharewaka o Poneke" at bounding box center [744, 172] width 129 height 8
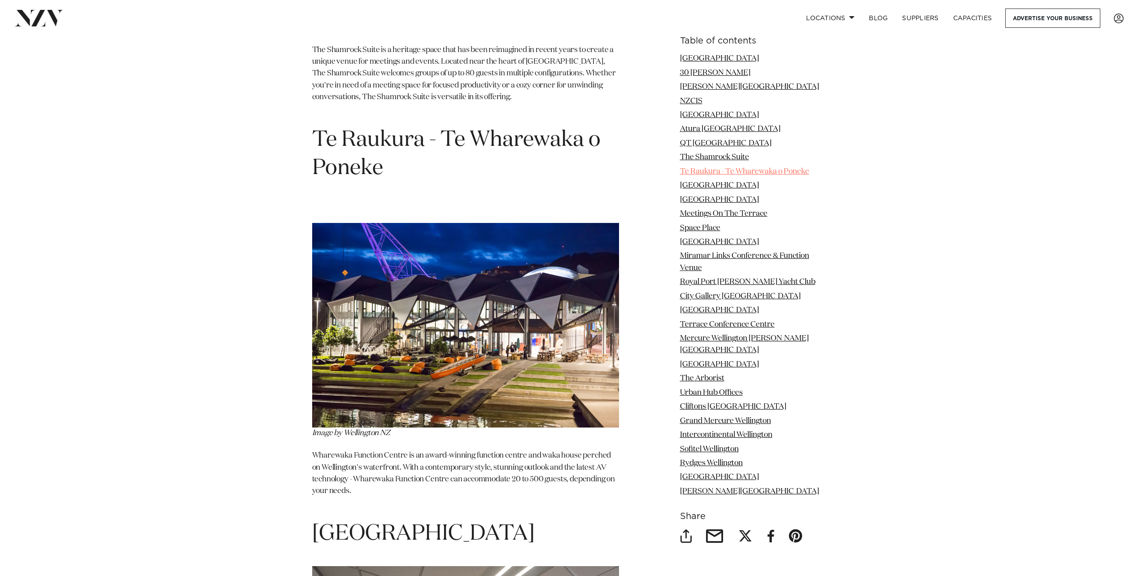
scroll to position [3828, 0]
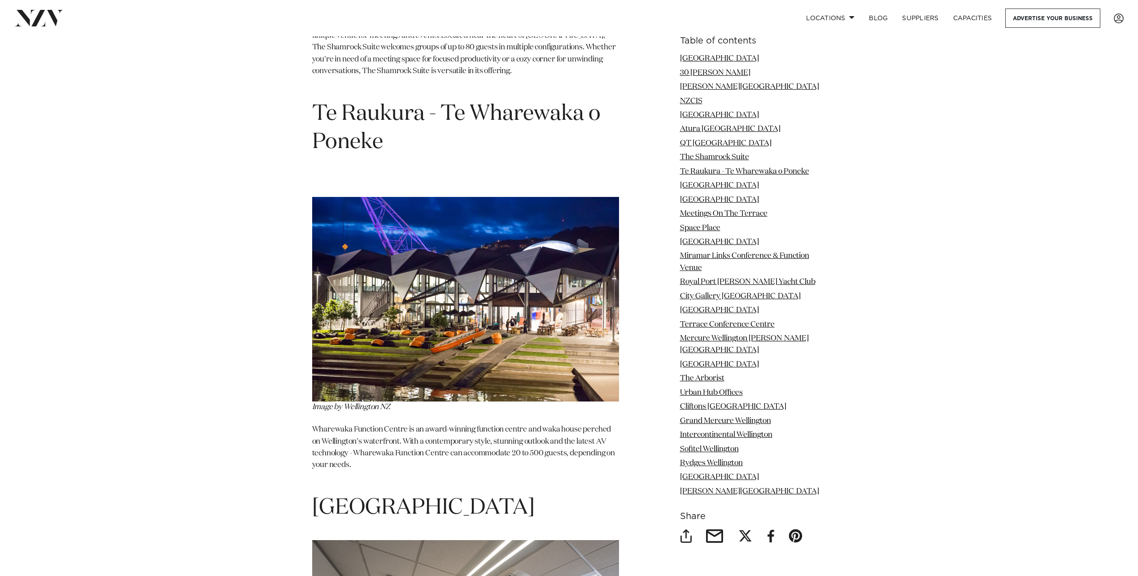
click at [371, 327] on img at bounding box center [465, 299] width 307 height 205
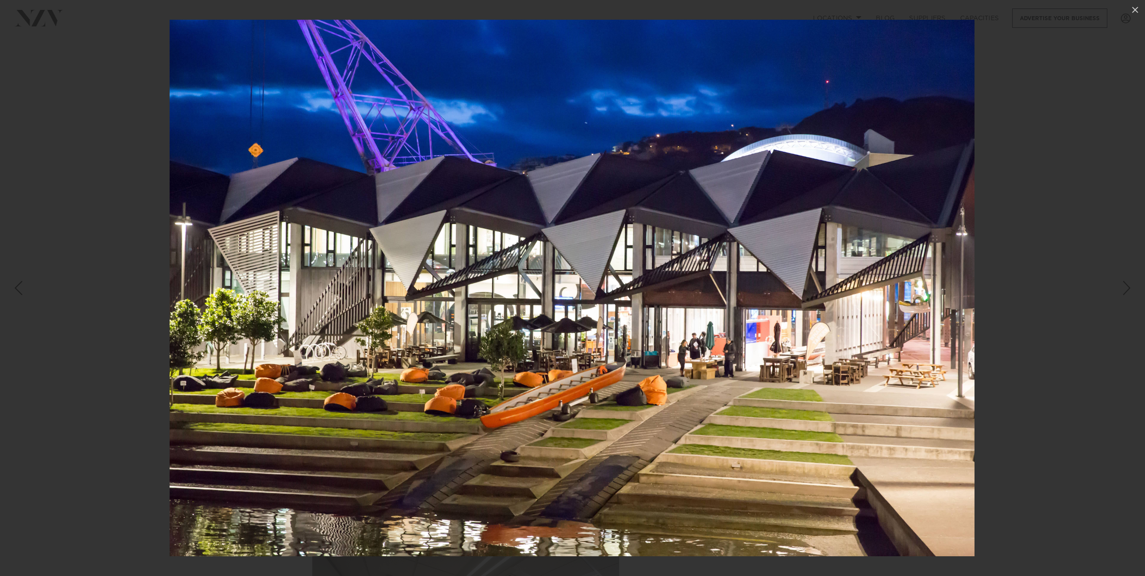
drag, startPoint x: 1134, startPoint y: 10, endPoint x: 1067, endPoint y: 73, distance: 91.4
click at [1133, 11] on icon at bounding box center [1135, 10] width 6 height 6
